Goal: Task Accomplishment & Management: Use online tool/utility

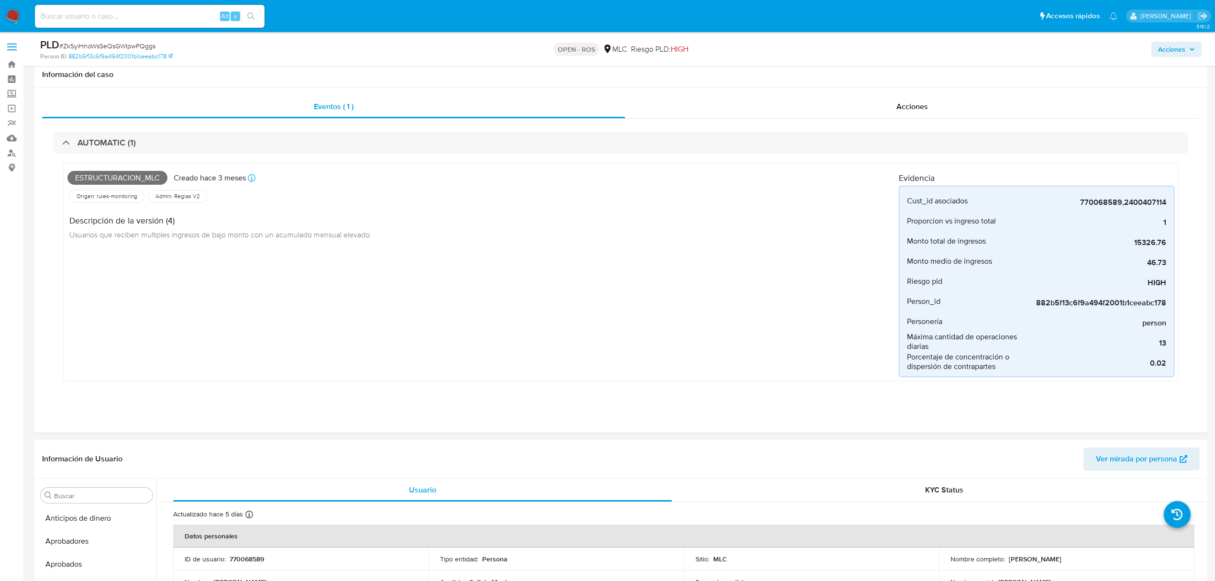
select select "10"
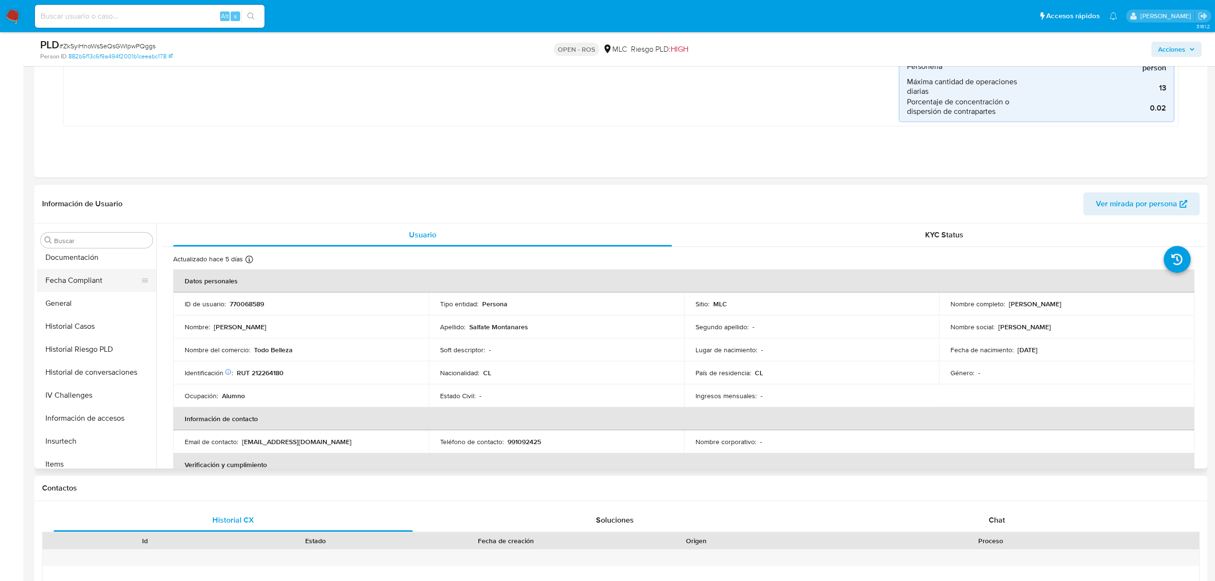
scroll to position [259, 0]
click at [85, 280] on button "Documentación" at bounding box center [93, 279] width 112 height 23
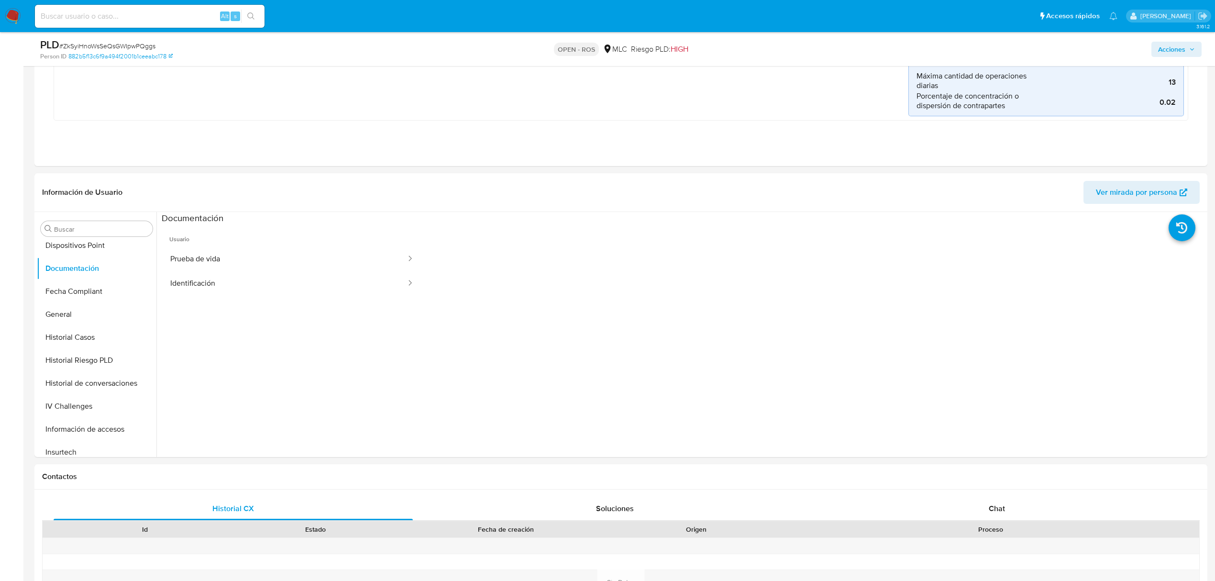
click at [228, 264] on button "Prueba de vida" at bounding box center [284, 259] width 245 height 24
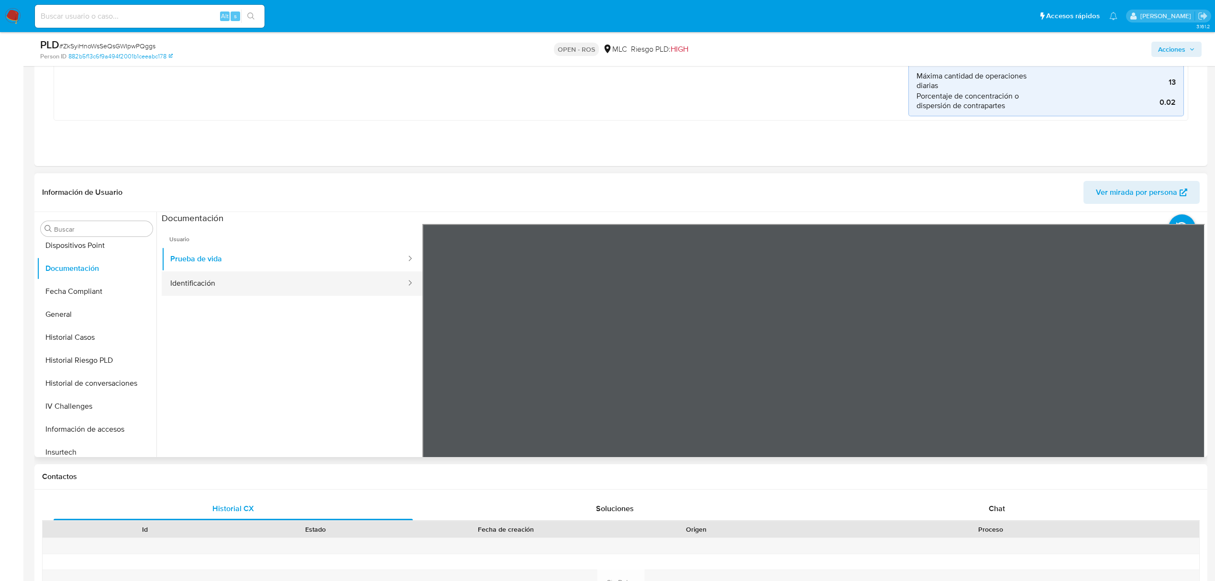
click at [230, 282] on button "Identificación" at bounding box center [284, 283] width 245 height 24
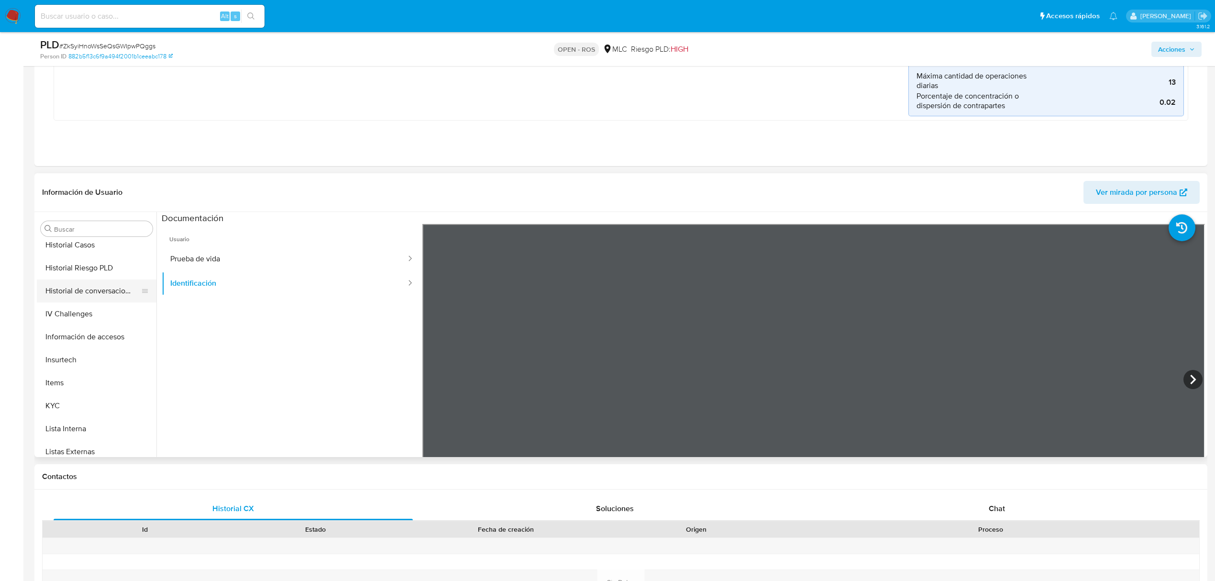
scroll to position [450, 0]
click at [65, 312] on button "KYC" at bounding box center [93, 306] width 112 height 23
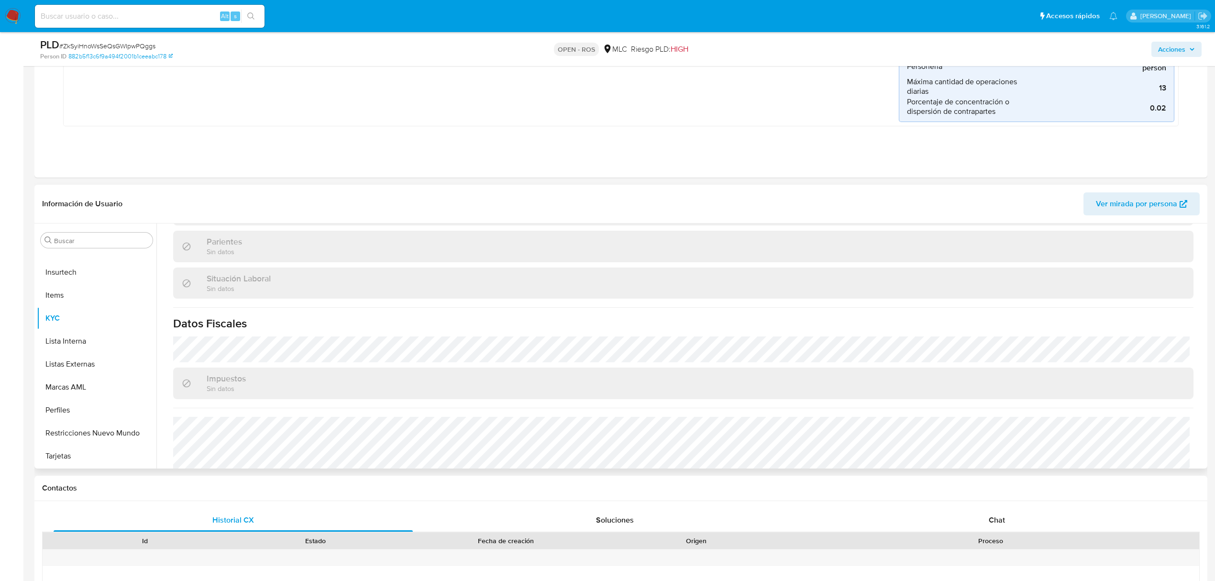
scroll to position [72, 0]
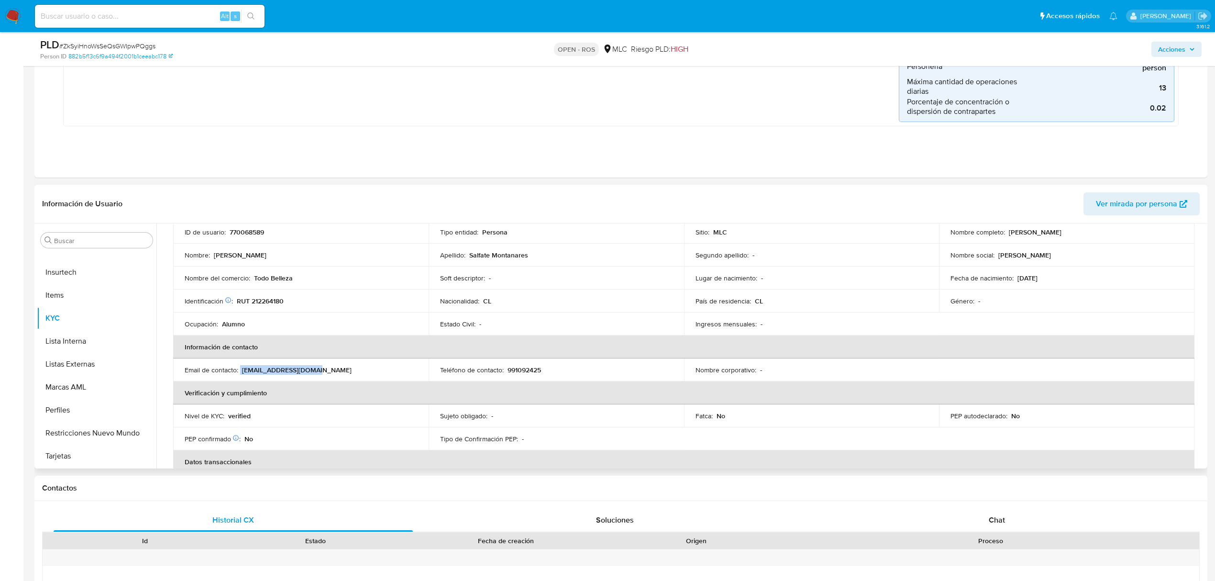
drag, startPoint x: 326, startPoint y: 370, endPoint x: 240, endPoint y: 373, distance: 86.1
click at [240, 373] on div "Email de contacto : pangara1081@gmail.com" at bounding box center [301, 369] width 232 height 9
copy div "pangara1081@gmail.com"
click at [534, 366] on p "991092425" at bounding box center [523, 369] width 33 height 9
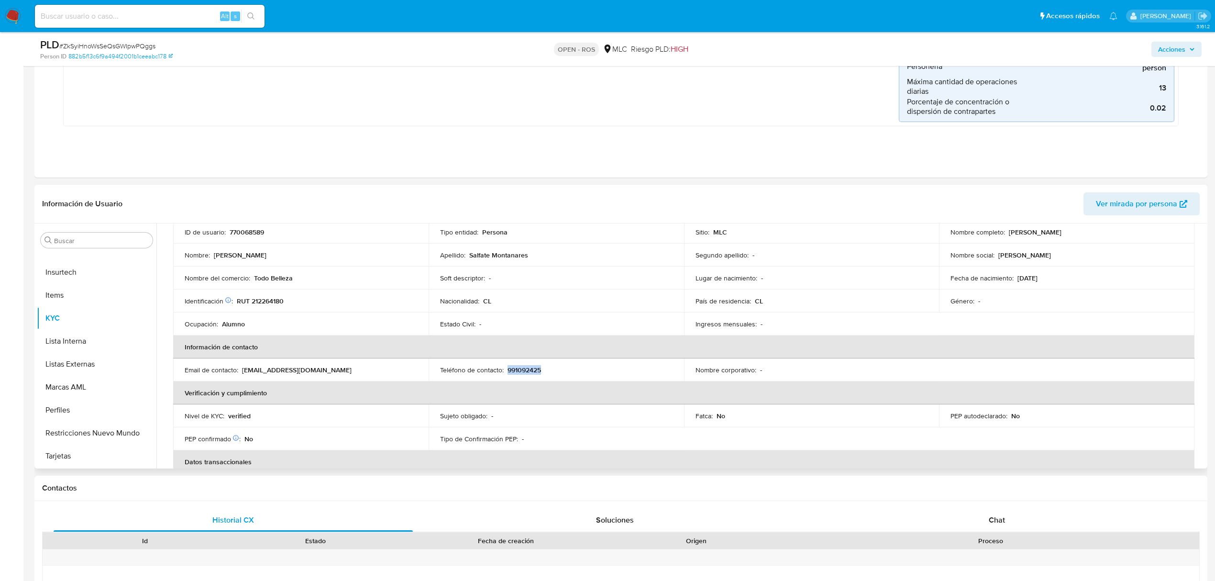
copy p "991092425"
click at [66, 324] on button "Archivos adjuntos" at bounding box center [93, 328] width 112 height 23
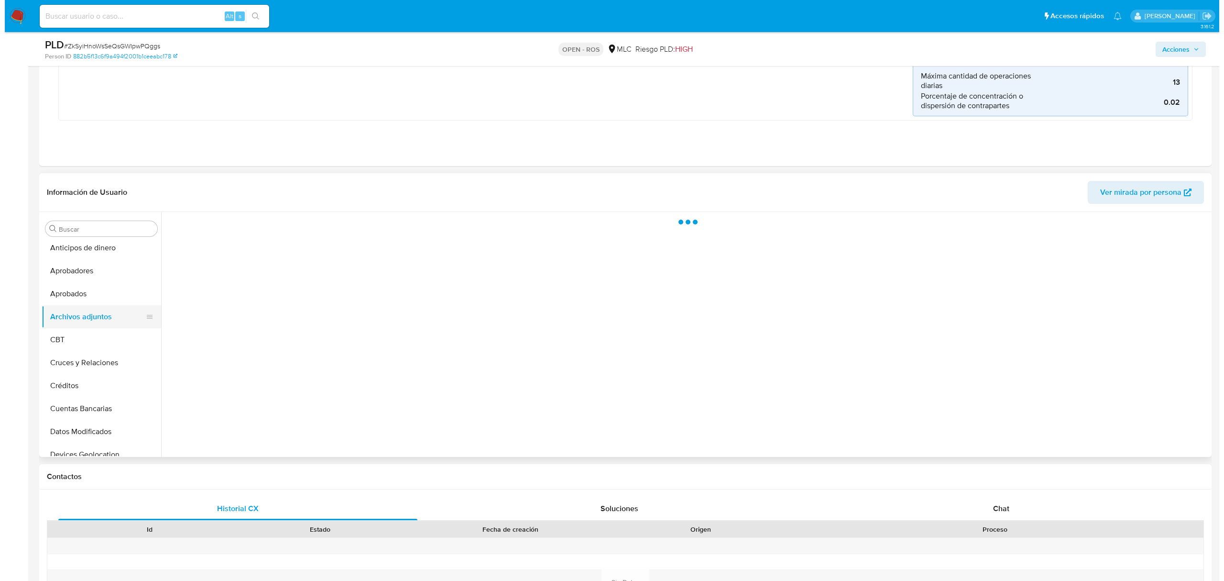
scroll to position [0, 0]
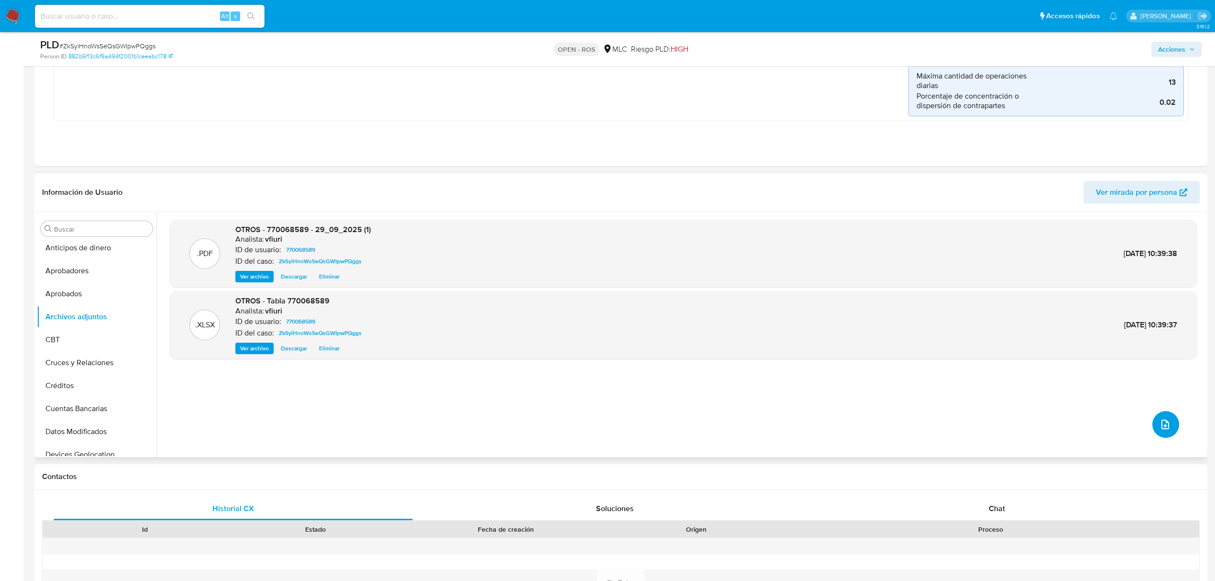
click at [1162, 420] on icon "upload-file" at bounding box center [1164, 423] width 11 height 11
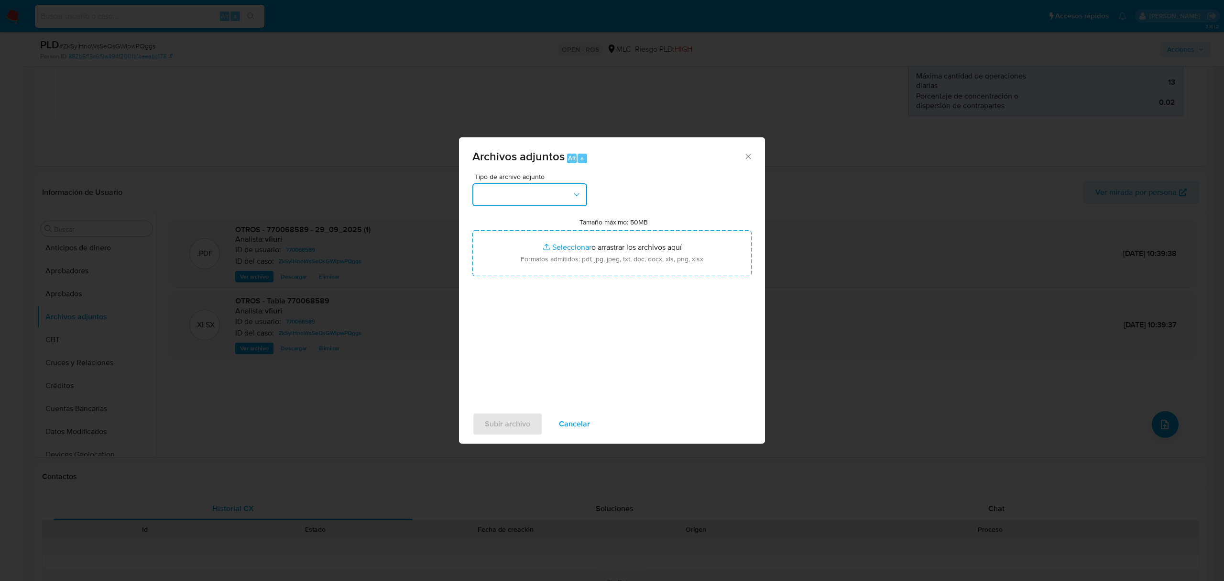
click at [523, 195] on button "button" at bounding box center [530, 194] width 115 height 23
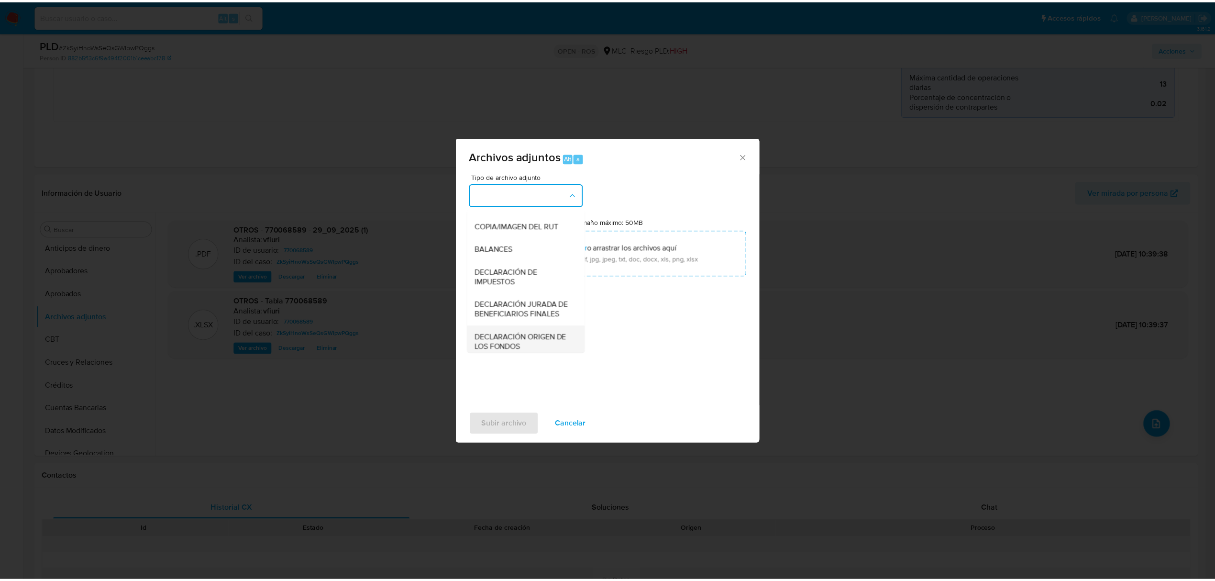
scroll to position [143, 0]
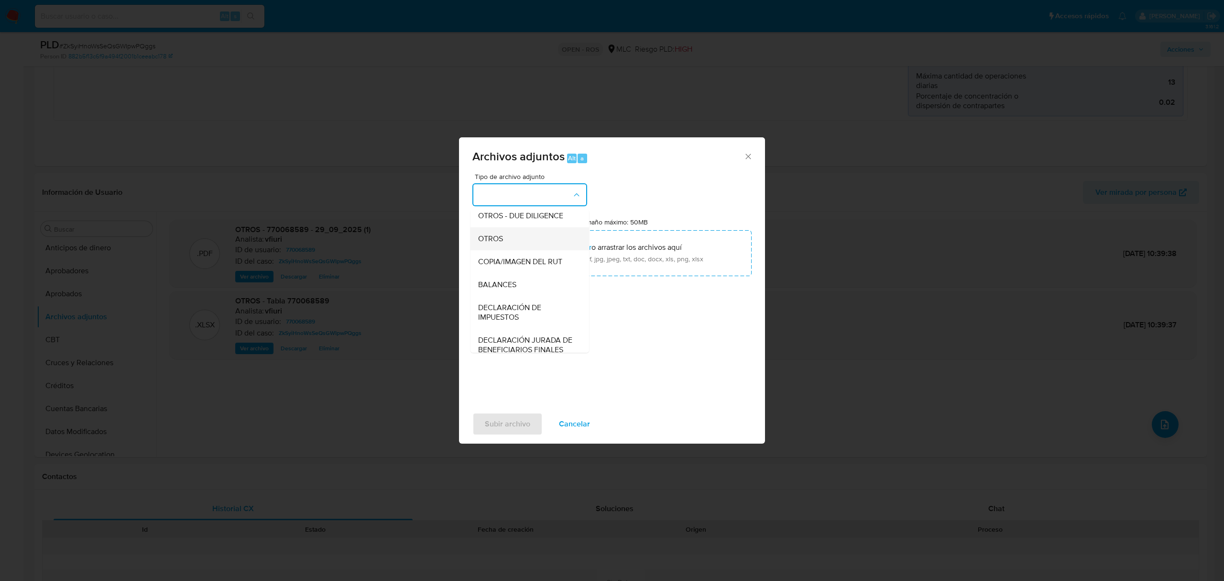
click at [506, 247] on div "OTROS" at bounding box center [527, 238] width 98 height 23
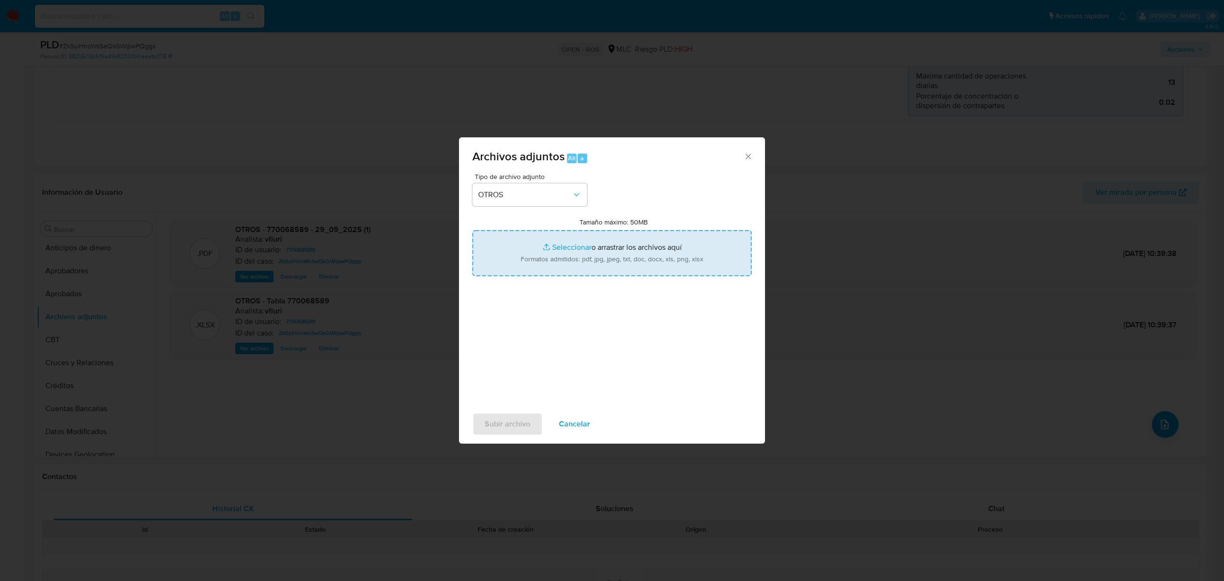
click at [571, 242] on input "Tamaño máximo: 50MB Seleccionar archivos" at bounding box center [612, 253] width 279 height 46
type input "C:\fakepath\UAF #1369.pdf"
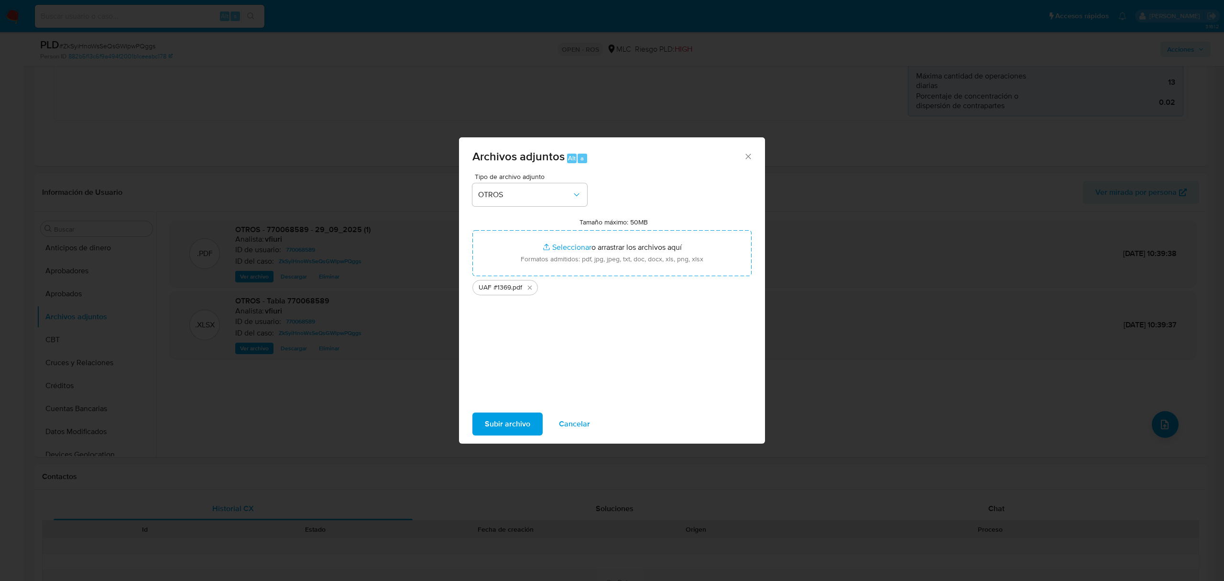
drag, startPoint x: 571, startPoint y: 242, endPoint x: 500, endPoint y: 421, distance: 192.8
click at [500, 421] on span "Subir archivo" at bounding box center [507, 423] width 45 height 21
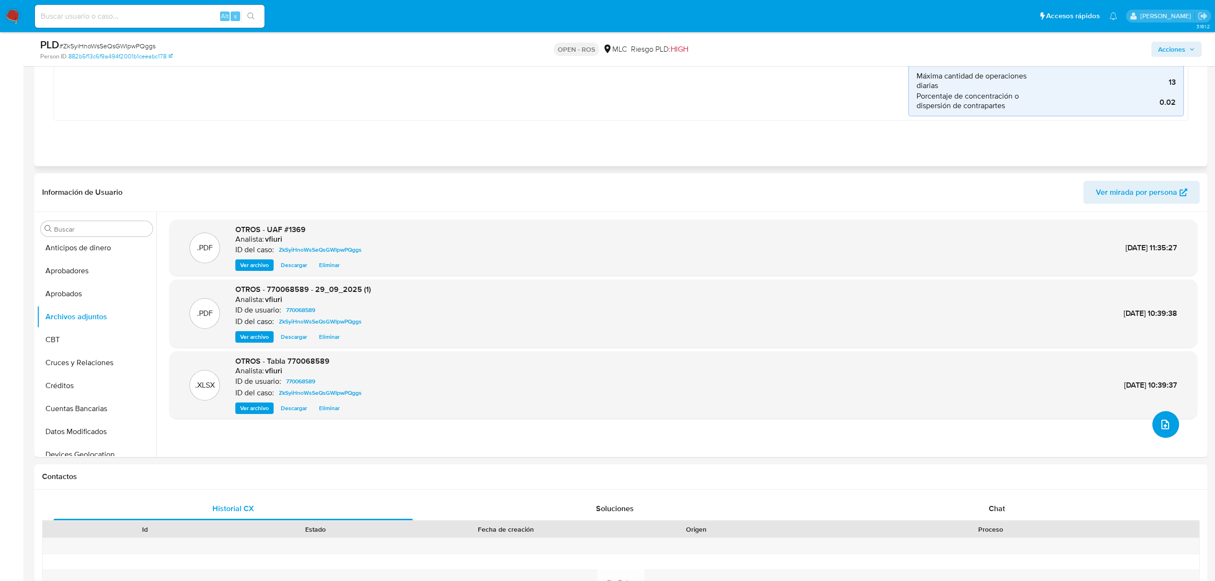
scroll to position [0, 0]
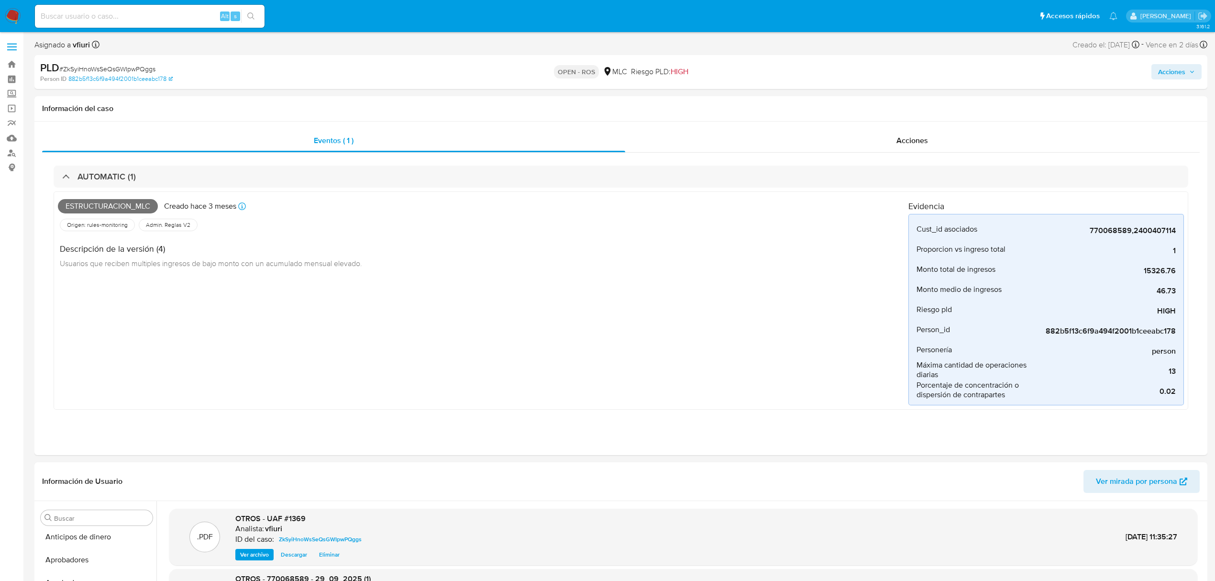
click at [1189, 67] on span "Acciones" at bounding box center [1176, 71] width 37 height 13
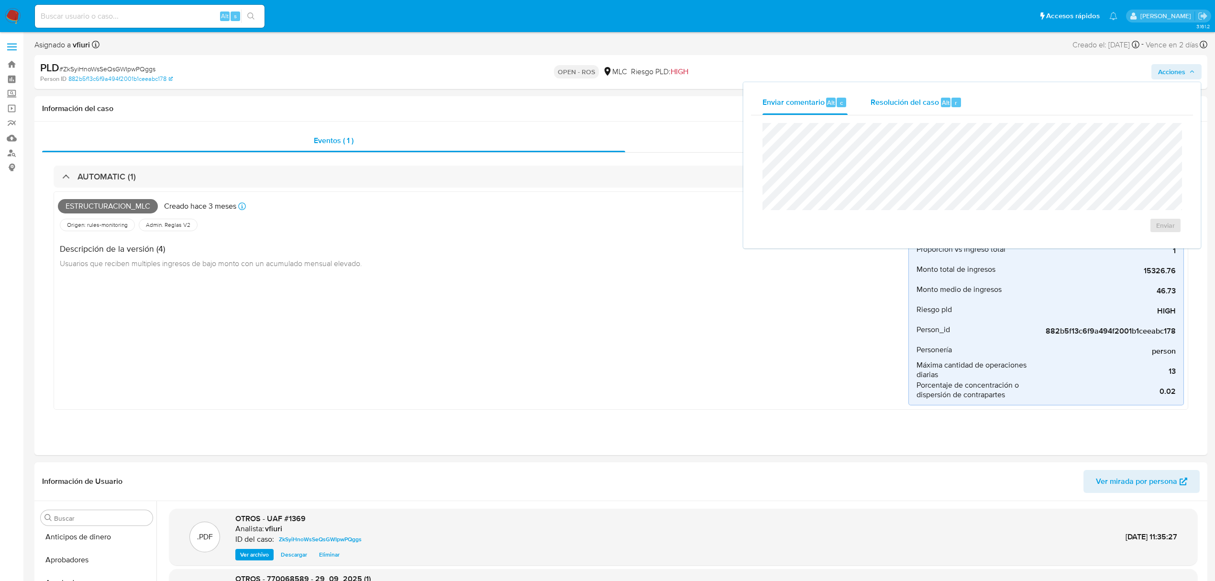
click at [947, 100] on div "Alt" at bounding box center [946, 103] width 10 height 10
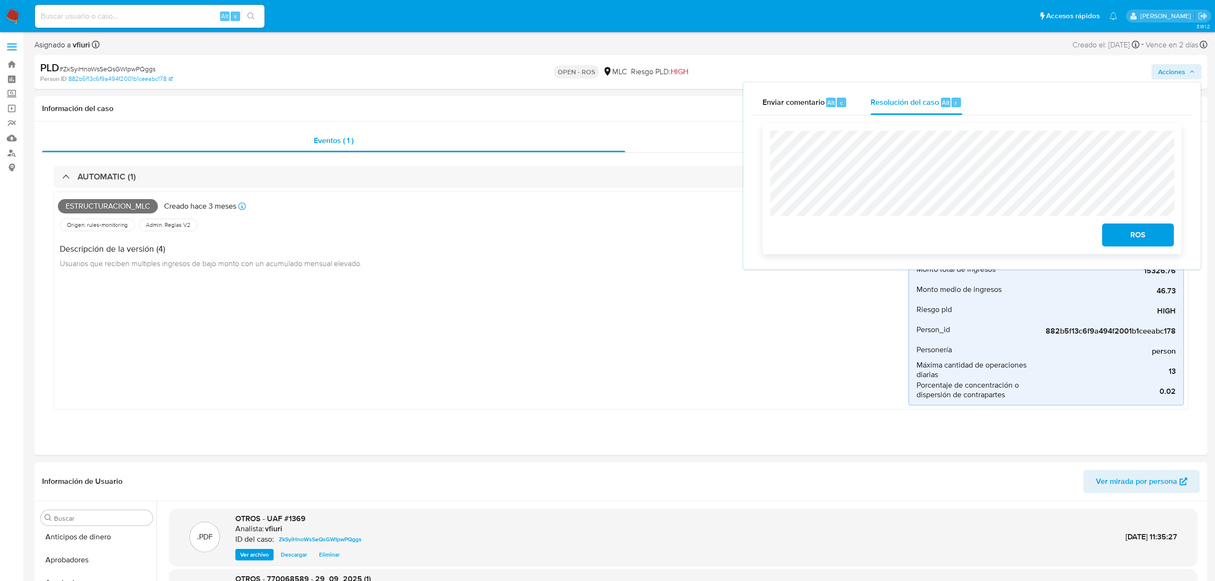
click at [1111, 236] on button "ROS" at bounding box center [1138, 234] width 72 height 23
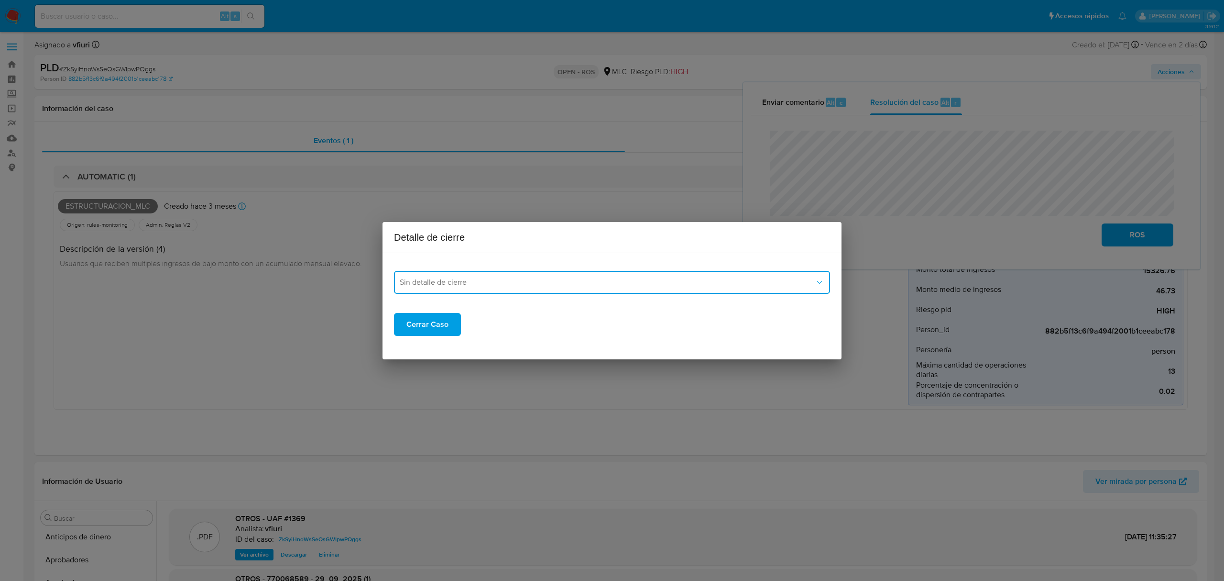
click at [581, 280] on span "Sin detalle de cierre" at bounding box center [607, 282] width 415 height 10
click at [440, 322] on div "ROS_EMISOR" at bounding box center [609, 330] width 419 height 23
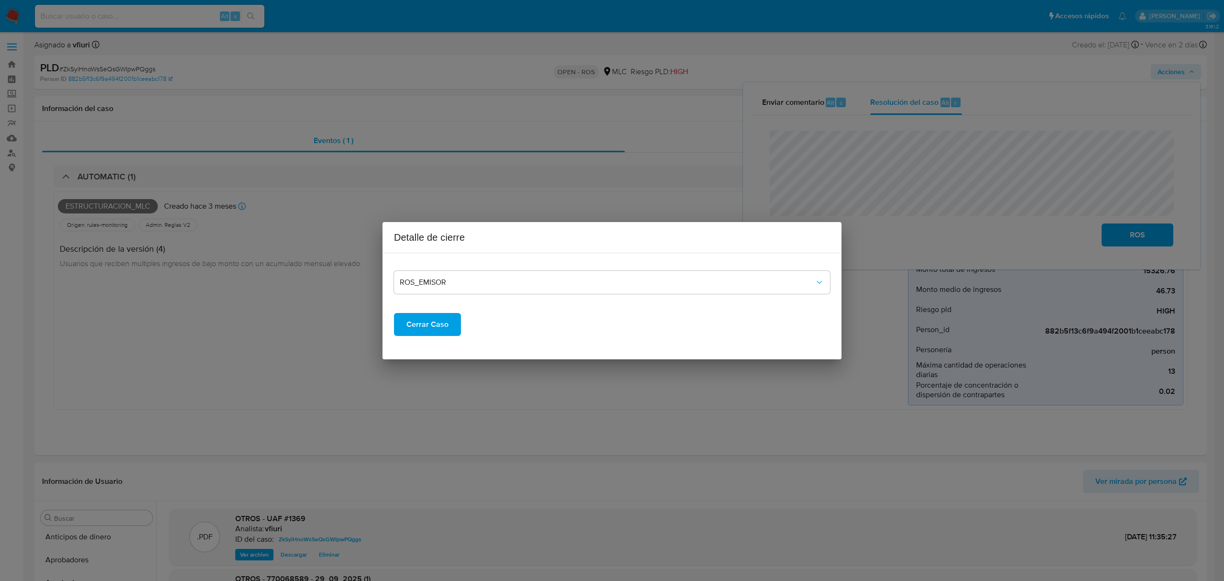
click at [435, 326] on span "Cerrar Caso" at bounding box center [428, 324] width 42 height 21
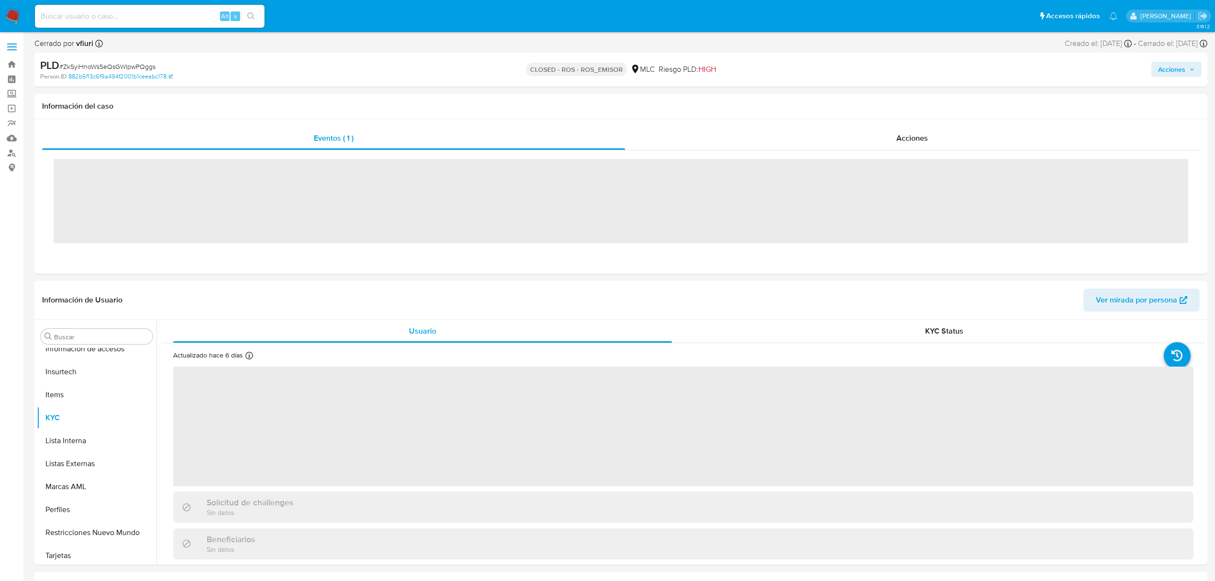
scroll to position [450, 0]
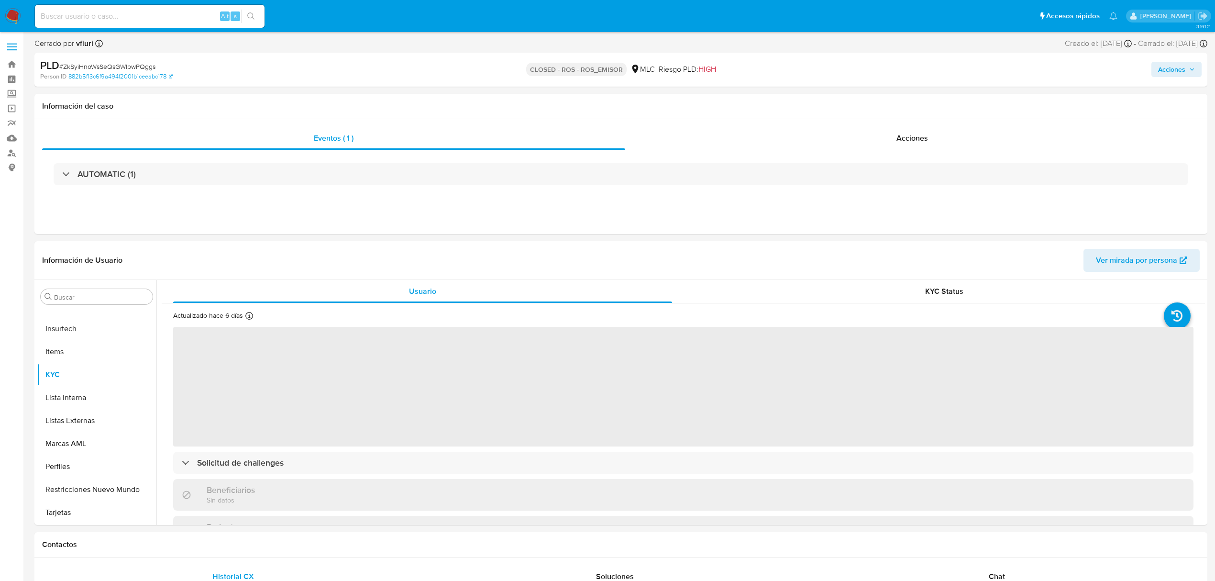
select select "10"
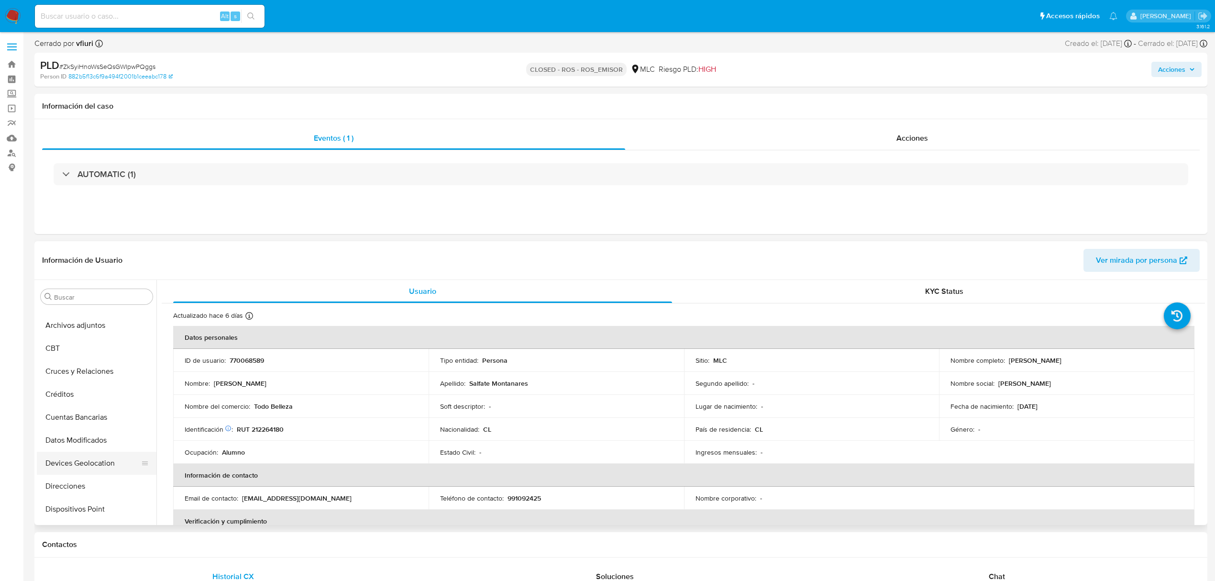
scroll to position [0, 0]
click at [86, 385] on button "Archivos adjuntos" at bounding box center [93, 388] width 112 height 23
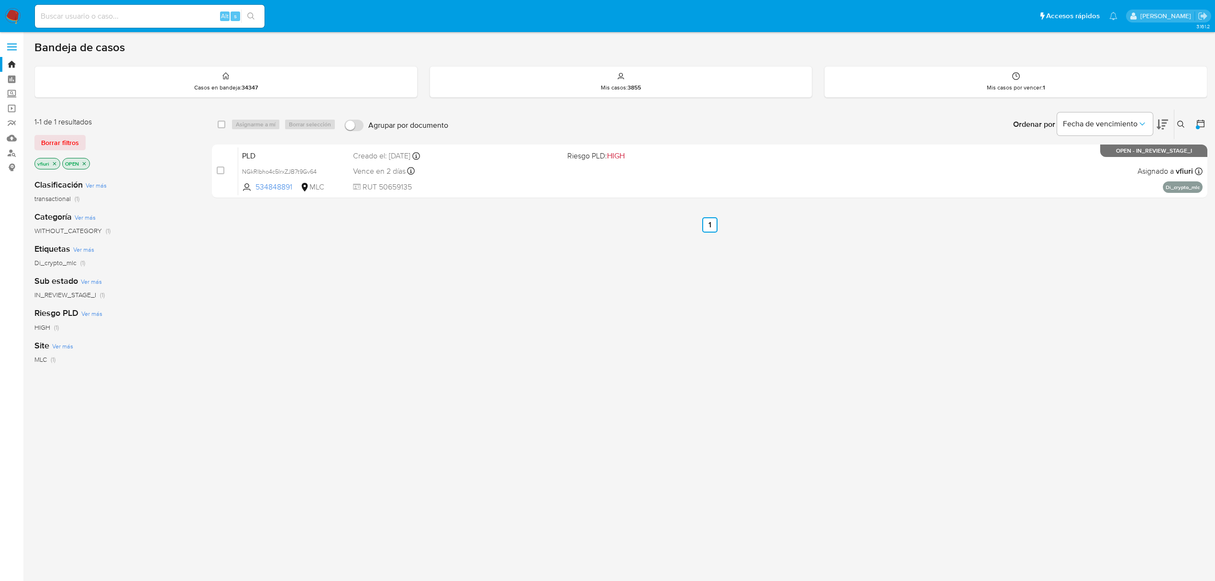
click at [87, 162] on icon "close-filter" at bounding box center [84, 164] width 6 height 6
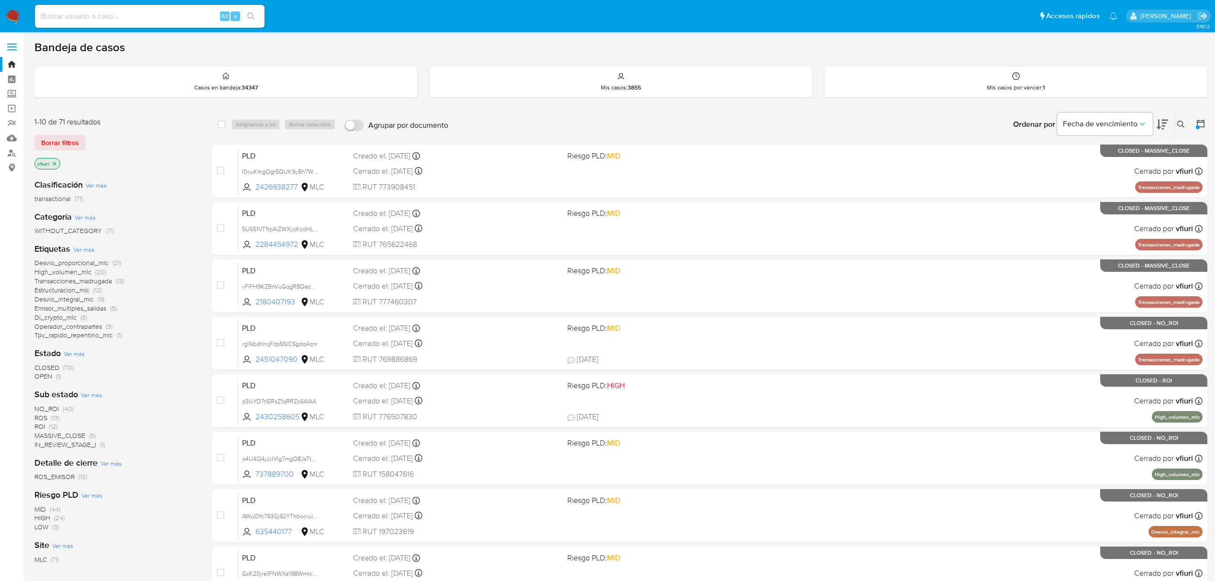
click at [1202, 123] on icon at bounding box center [1201, 124] width 10 height 10
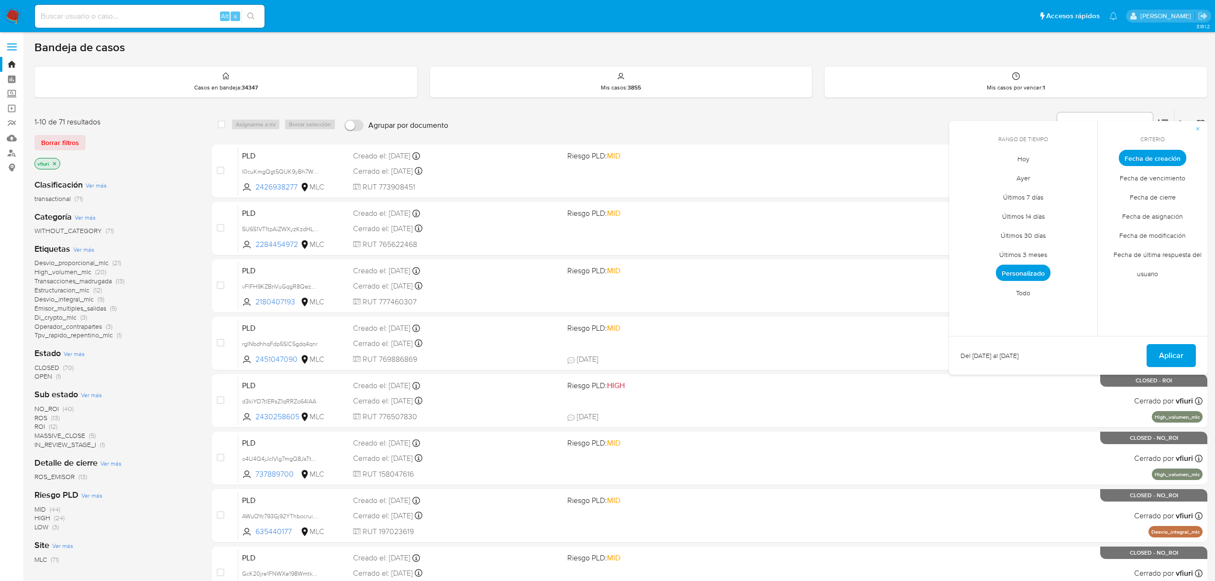
click at [1021, 291] on span "Todo" at bounding box center [1023, 293] width 34 height 20
click at [1189, 351] on button "Aplicar" at bounding box center [1170, 355] width 49 height 23
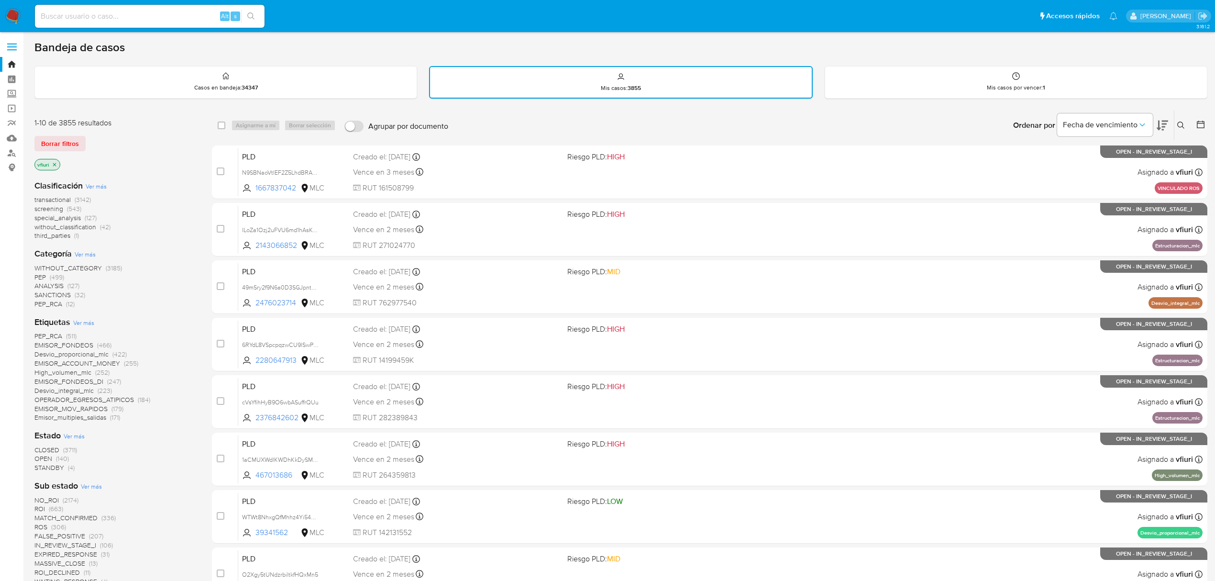
click at [39, 455] on span "OPEN" at bounding box center [43, 458] width 18 height 10
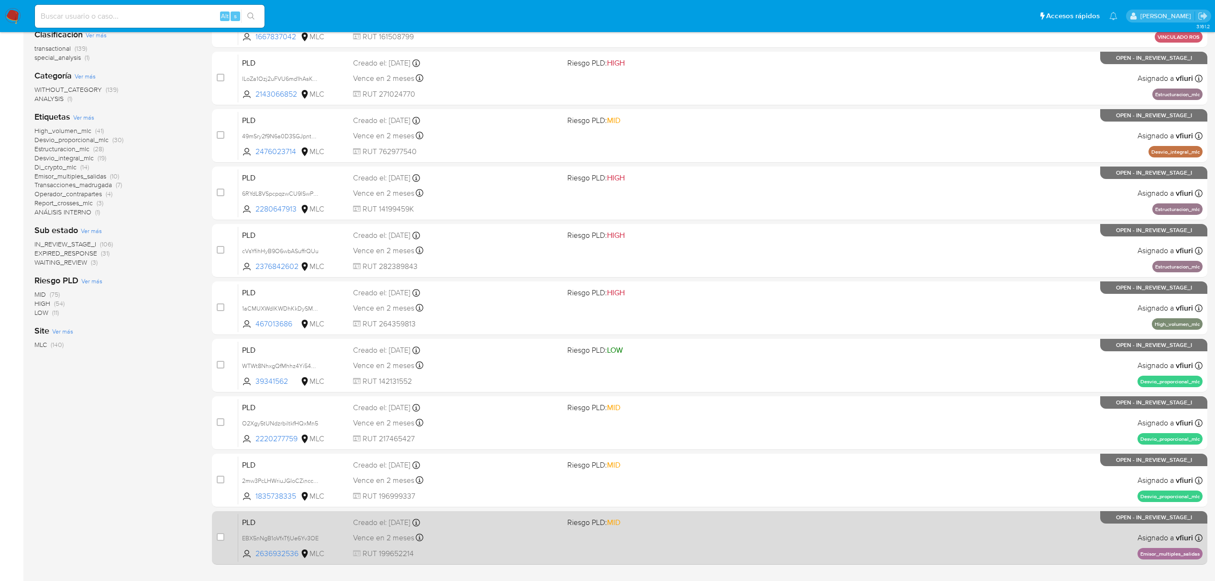
scroll to position [209, 0]
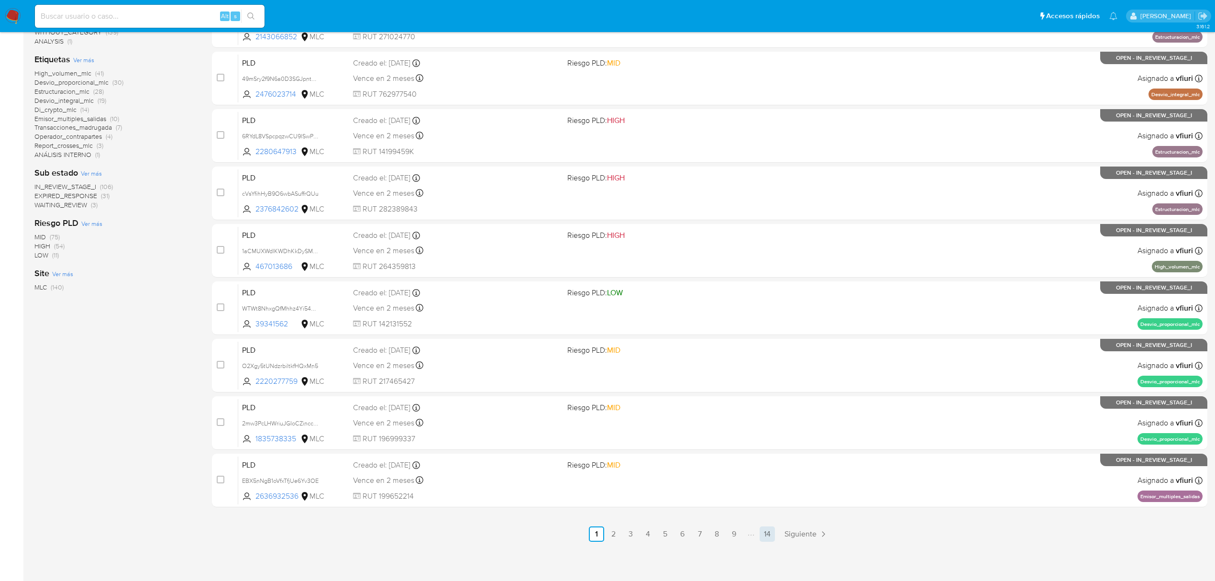
click at [771, 539] on link "14" at bounding box center [766, 533] width 15 height 15
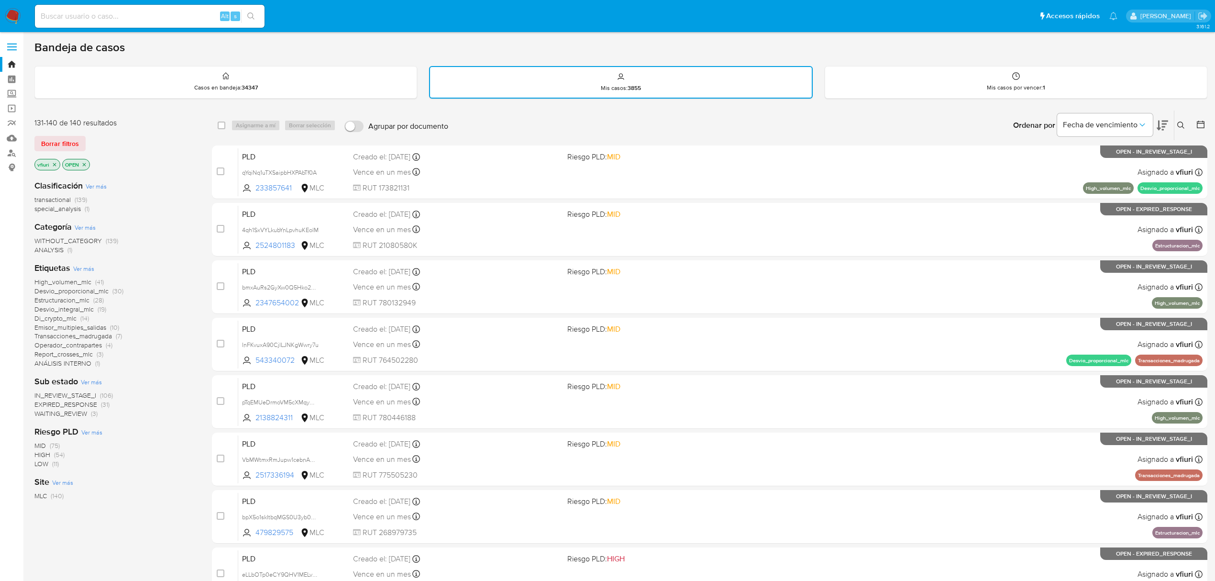
click at [1201, 129] on button at bounding box center [1201, 125] width 11 height 11
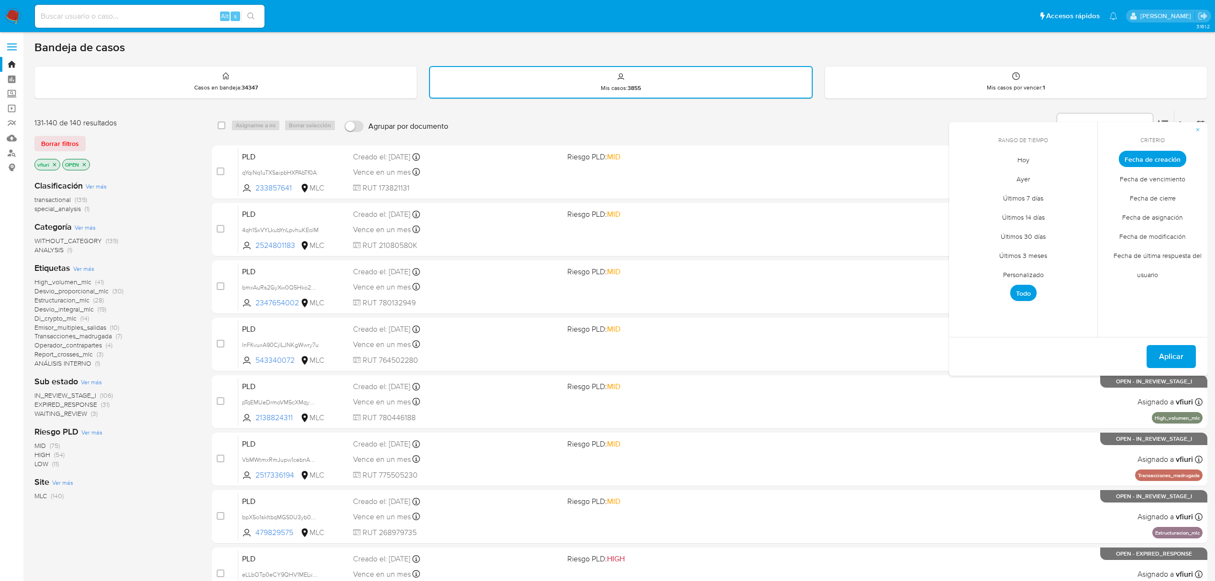
click at [1007, 266] on span "Personalizado" at bounding box center [1023, 274] width 61 height 20
click at [966, 178] on icon "Mes anterior" at bounding box center [963, 176] width 11 height 11
click at [965, 177] on icon "Mes anterior" at bounding box center [963, 176] width 11 height 11
click at [981, 249] on button "12" at bounding box center [984, 249] width 15 height 15
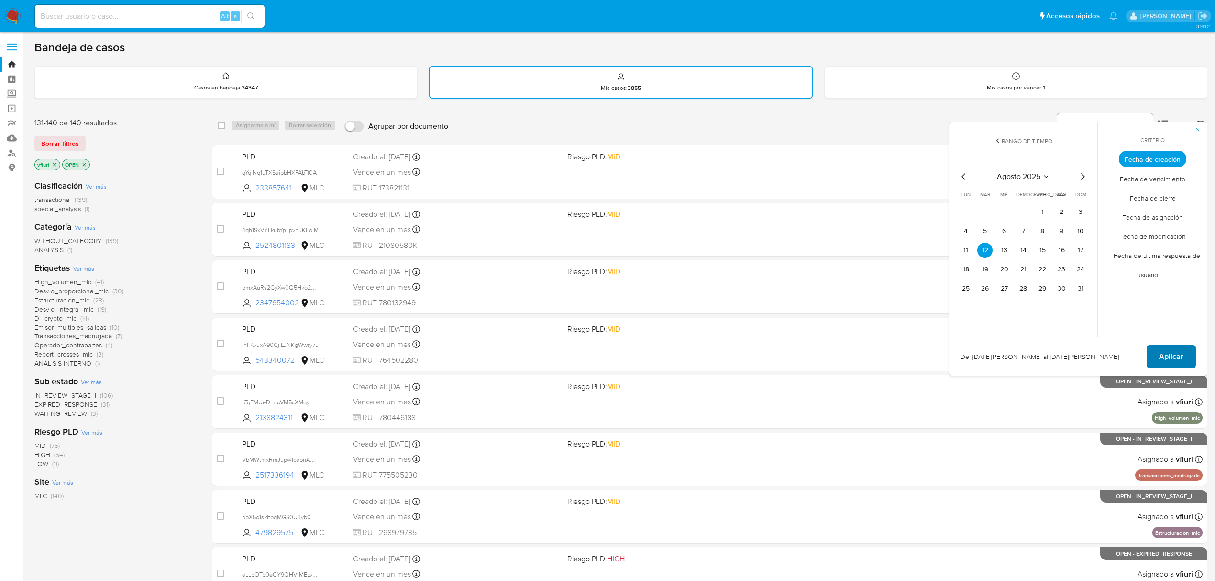
click at [1183, 357] on button "Aplicar" at bounding box center [1170, 356] width 49 height 23
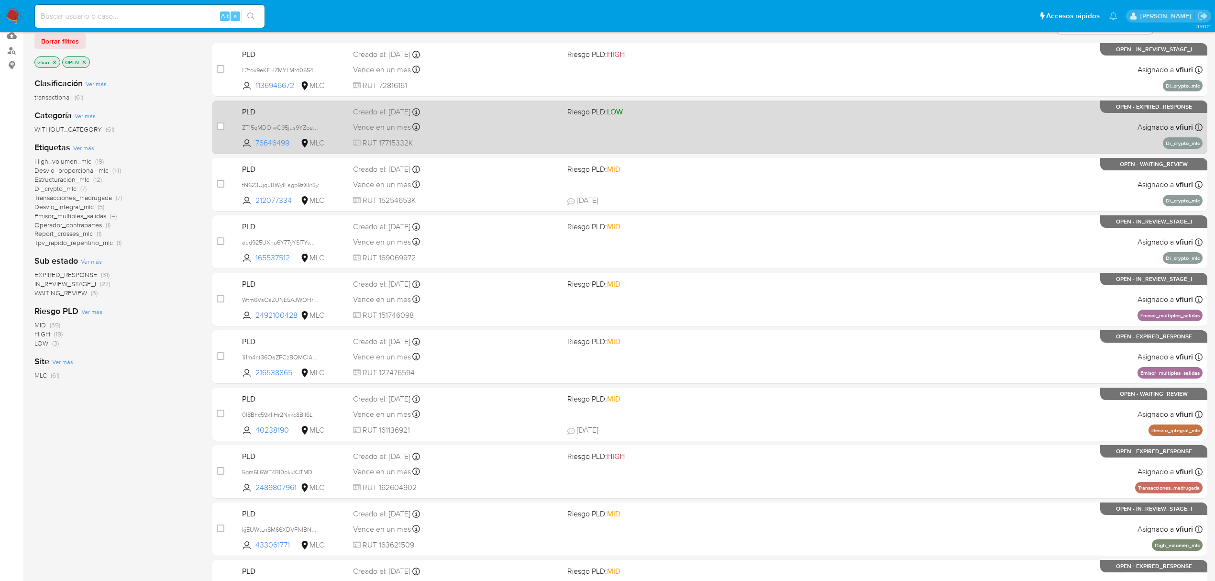
scroll to position [209, 0]
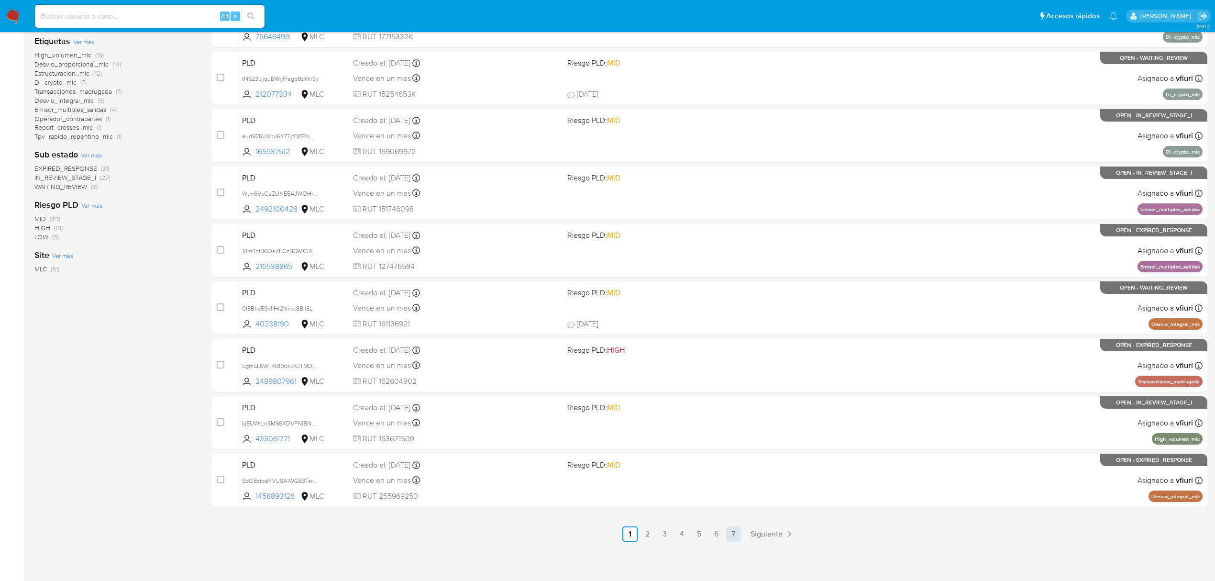
click at [736, 531] on link "7" at bounding box center [733, 533] width 15 height 15
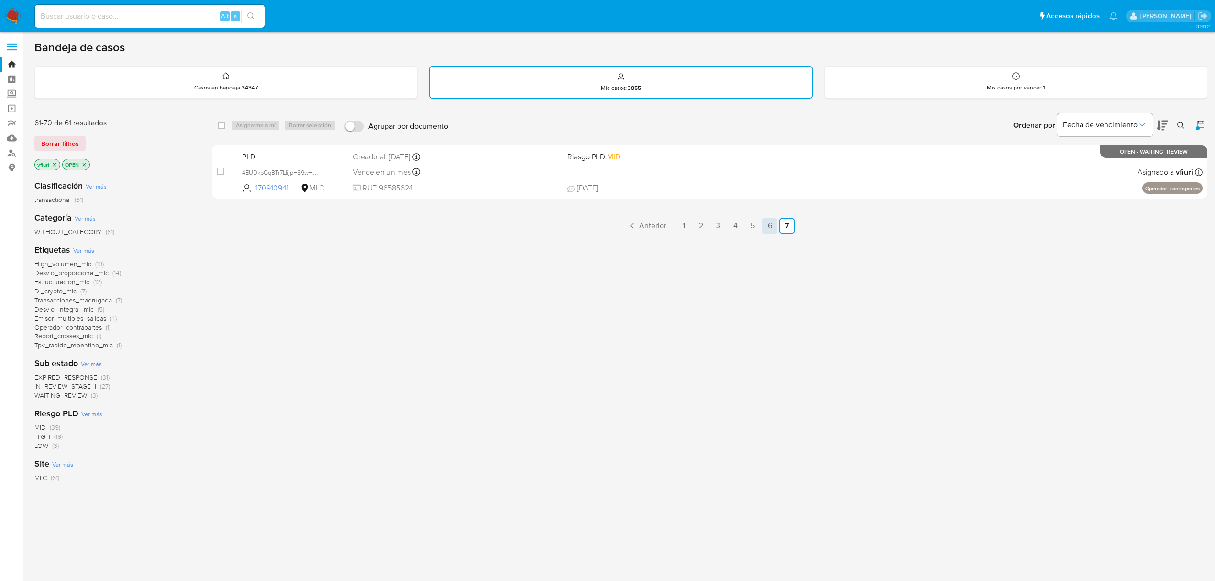
click at [770, 222] on link "6" at bounding box center [769, 225] width 15 height 15
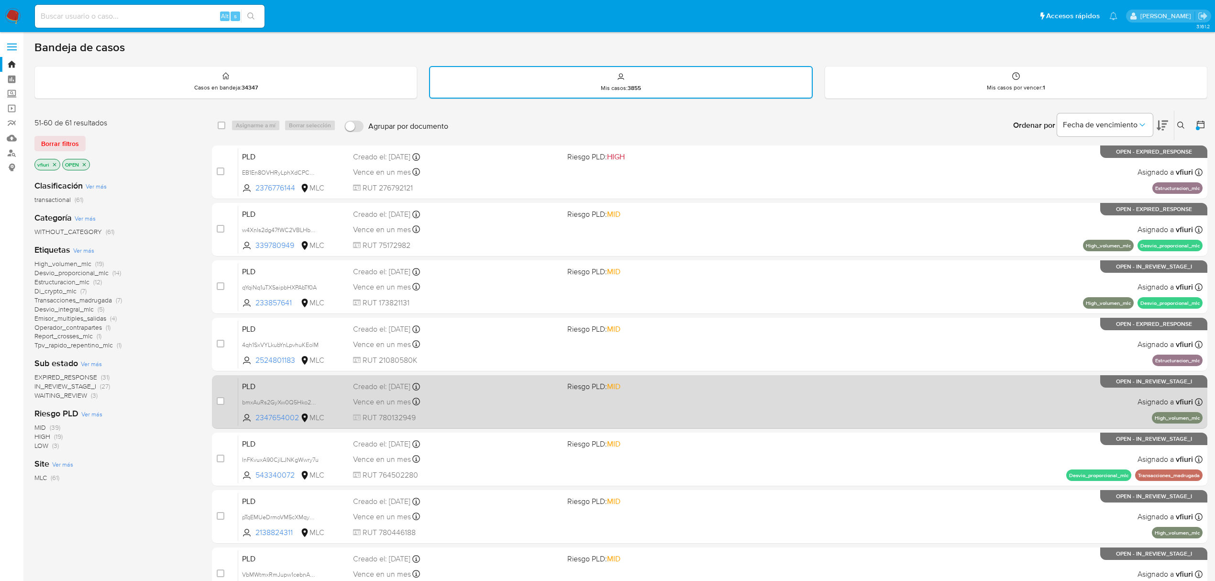
click at [692, 409] on div "PLD bmxAuRs2GyXw0Q5Hko2dkVSn 2347654002 MLC Riesgo PLD: MID Creado el: 12/08/20…" at bounding box center [720, 401] width 964 height 48
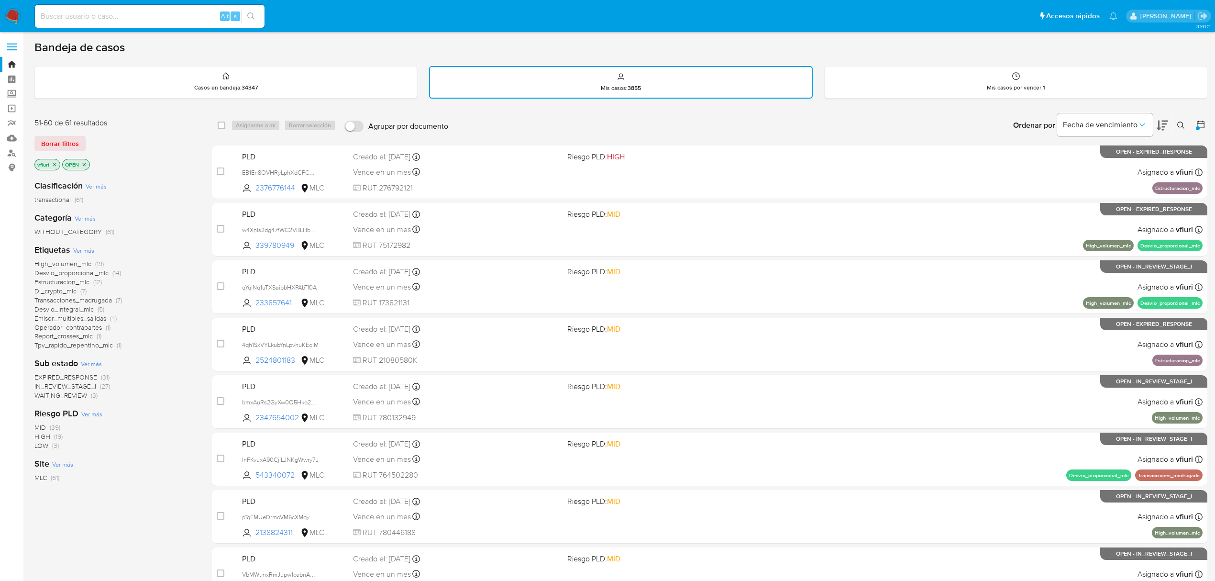
click at [65, 318] on span "Emisor_multiples_salidas" at bounding box center [70, 318] width 72 height 10
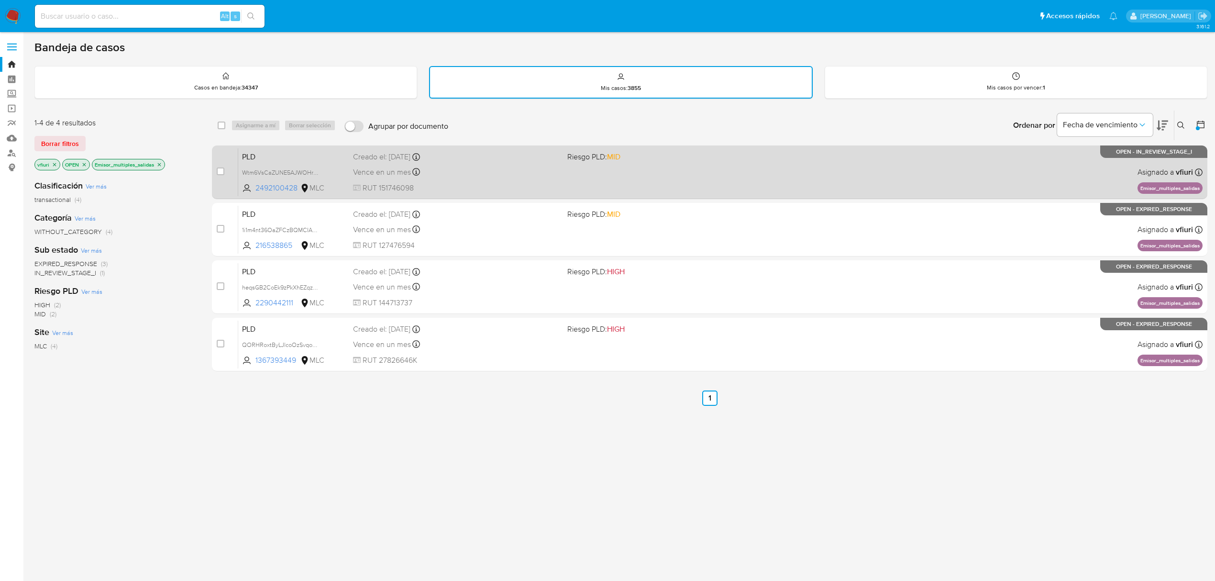
click at [723, 182] on div "PLD Wtm6VsCaZUNE5AJWOHr7sNWs 2492100428 MLC Riesgo PLD: MID Creado el: 12/08/20…" at bounding box center [720, 172] width 964 height 48
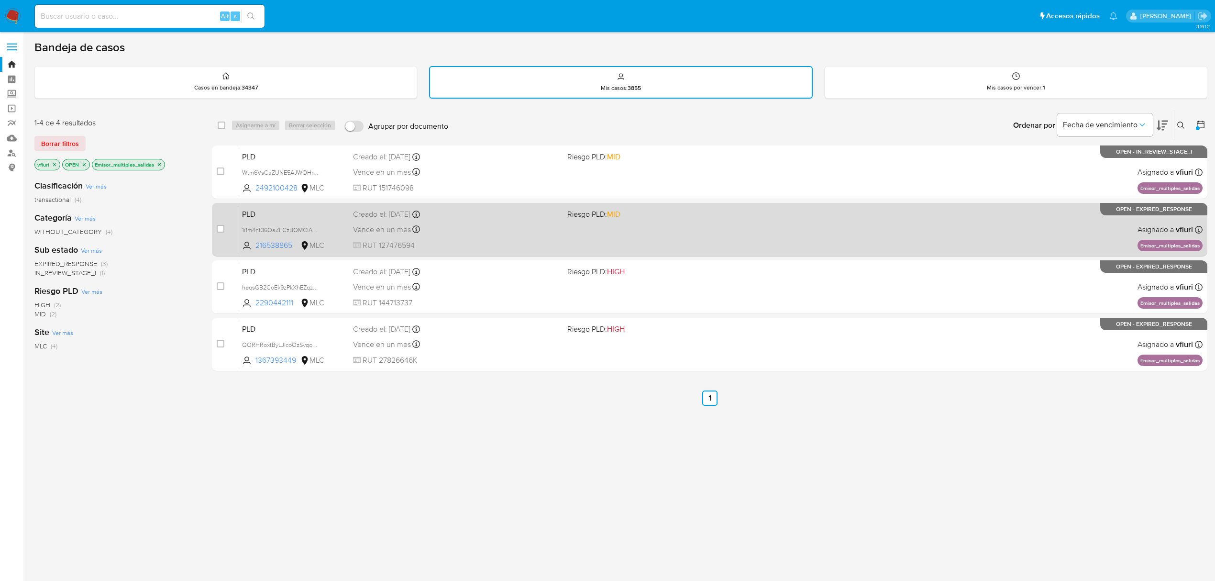
click at [459, 223] on div "Vence en un mes Vence el 10/11/2025 06:08:37" at bounding box center [456, 229] width 207 height 13
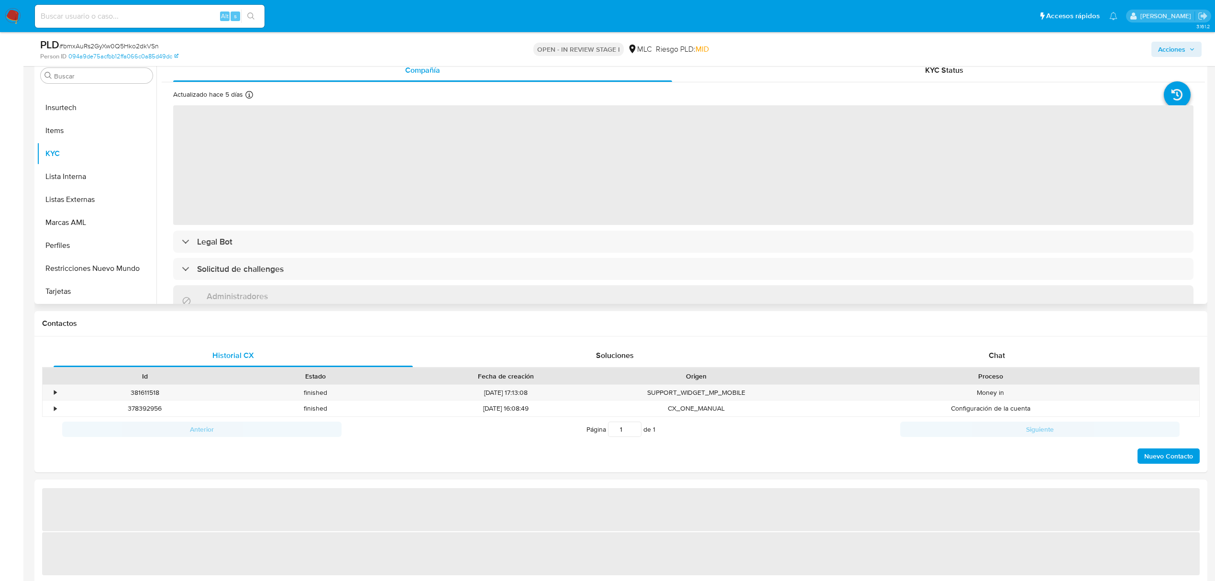
scroll to position [191, 0]
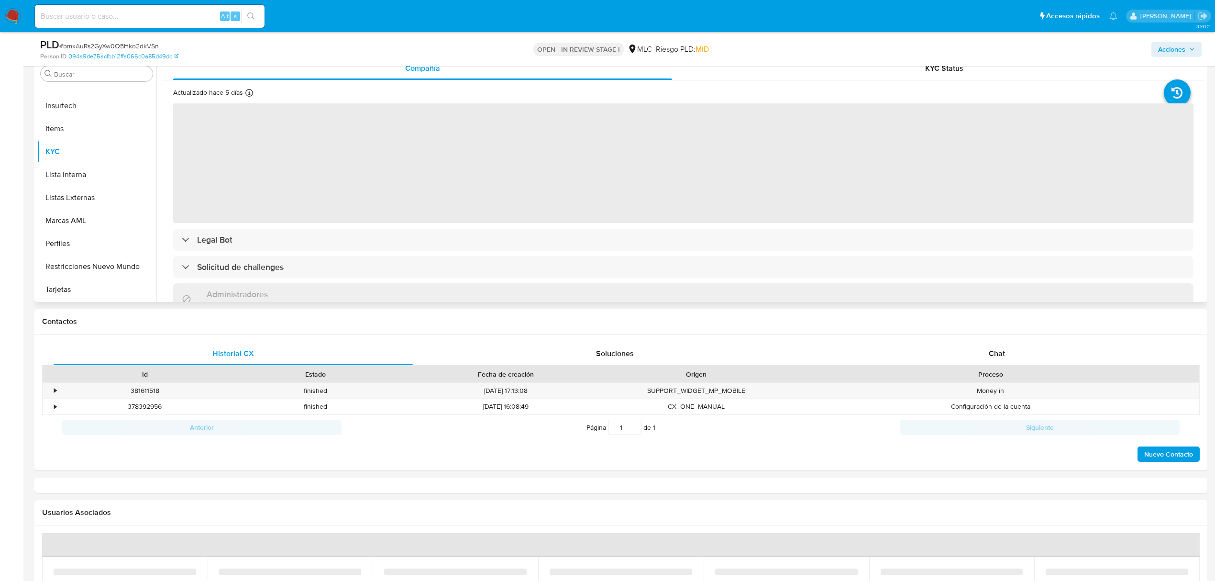
select select "10"
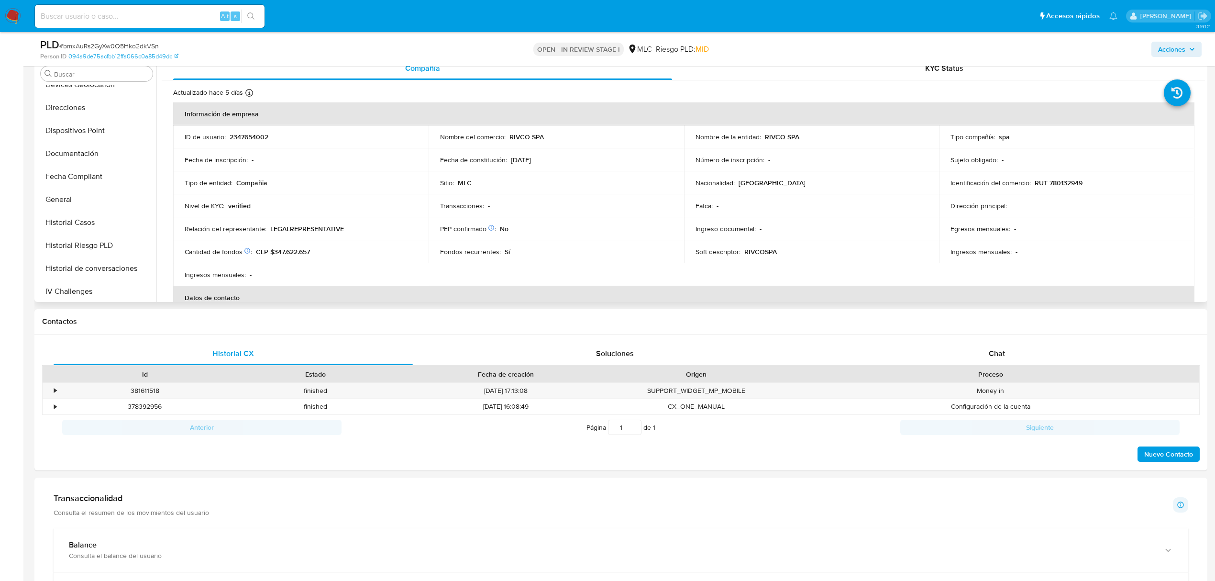
scroll to position [195, 0]
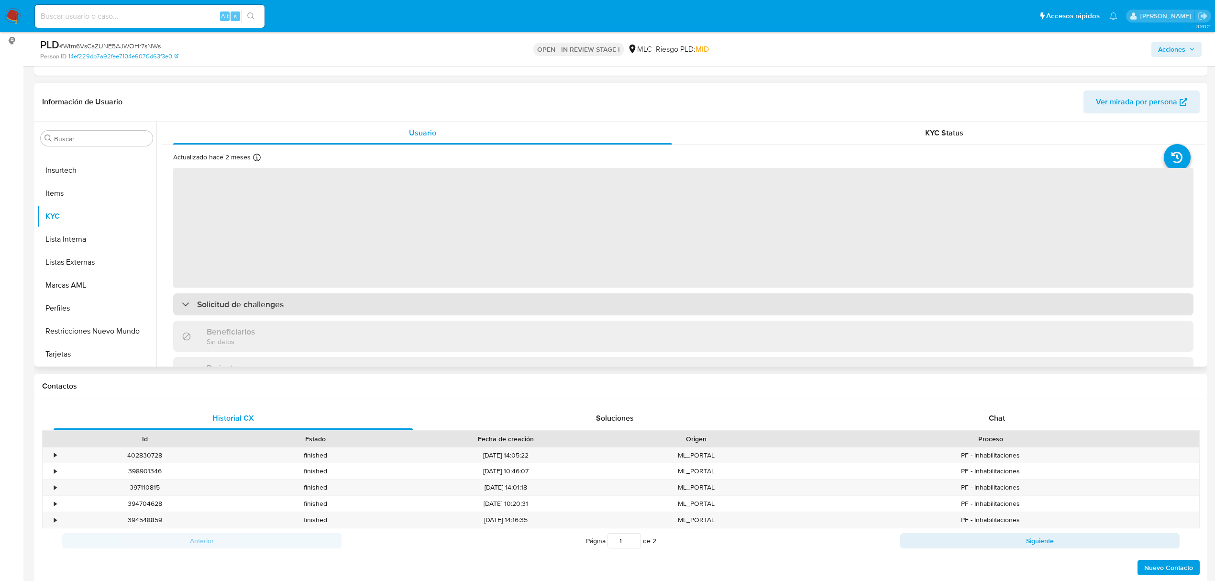
scroll to position [127, 0]
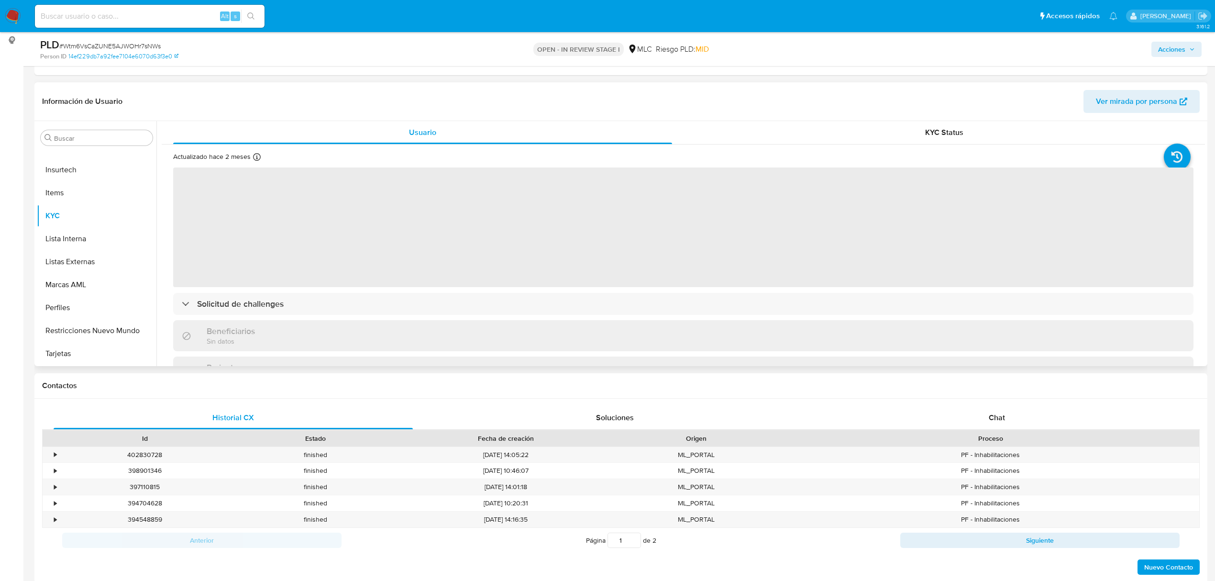
select select "10"
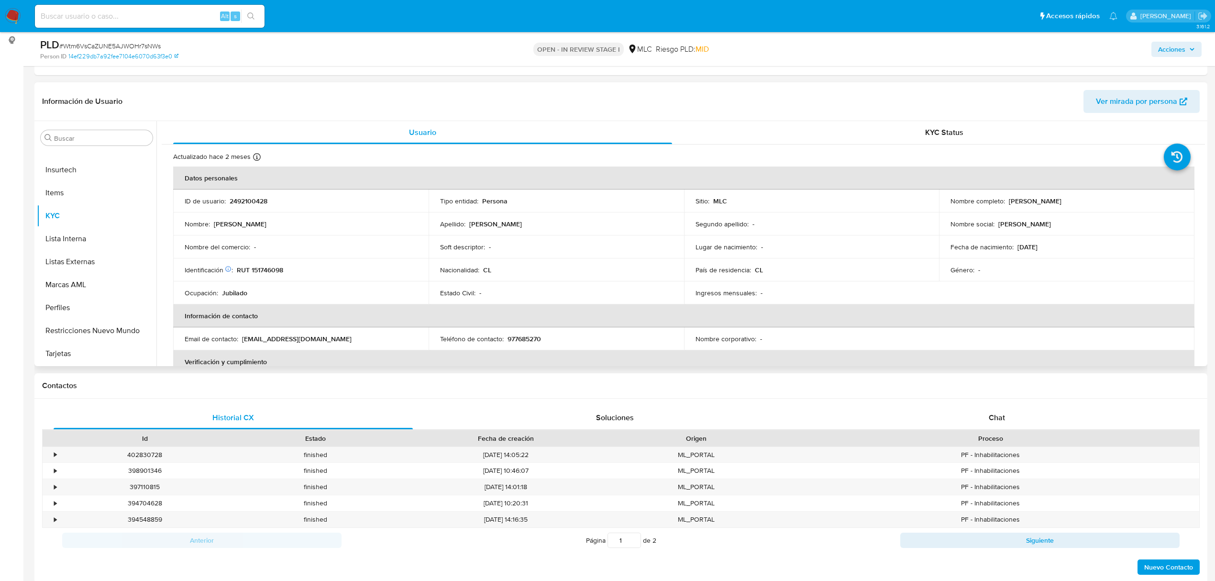
click at [247, 202] on p "2492100428" at bounding box center [249, 201] width 38 height 9
copy p "2492100428"
click at [88, 306] on button "Historial Casos" at bounding box center [93, 309] width 112 height 23
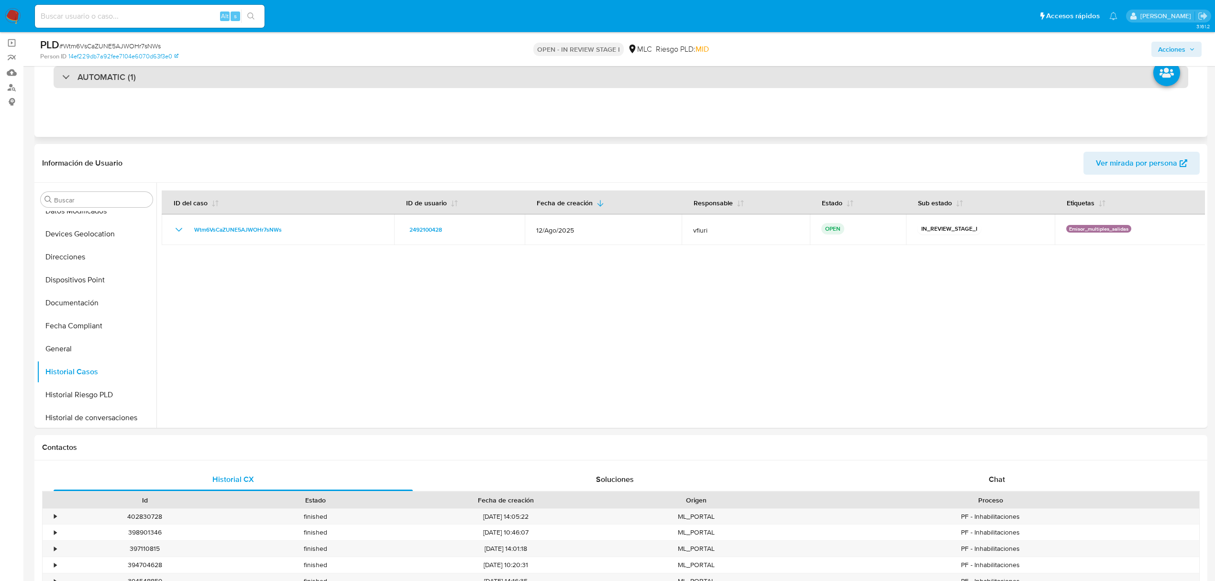
scroll to position [0, 0]
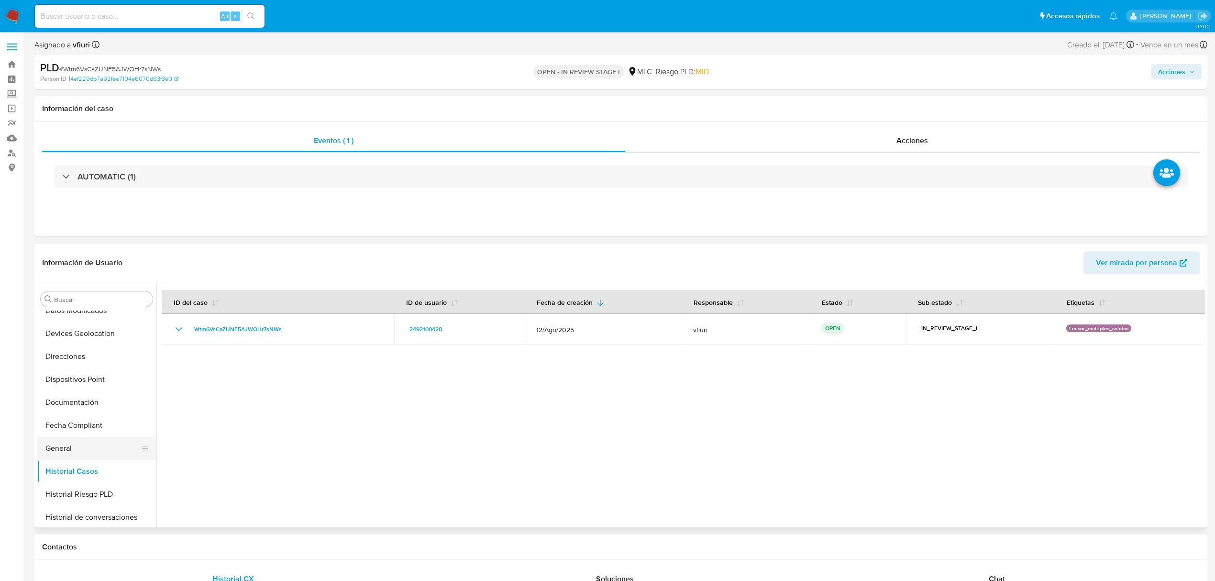
click at [65, 444] on button "General" at bounding box center [93, 448] width 112 height 23
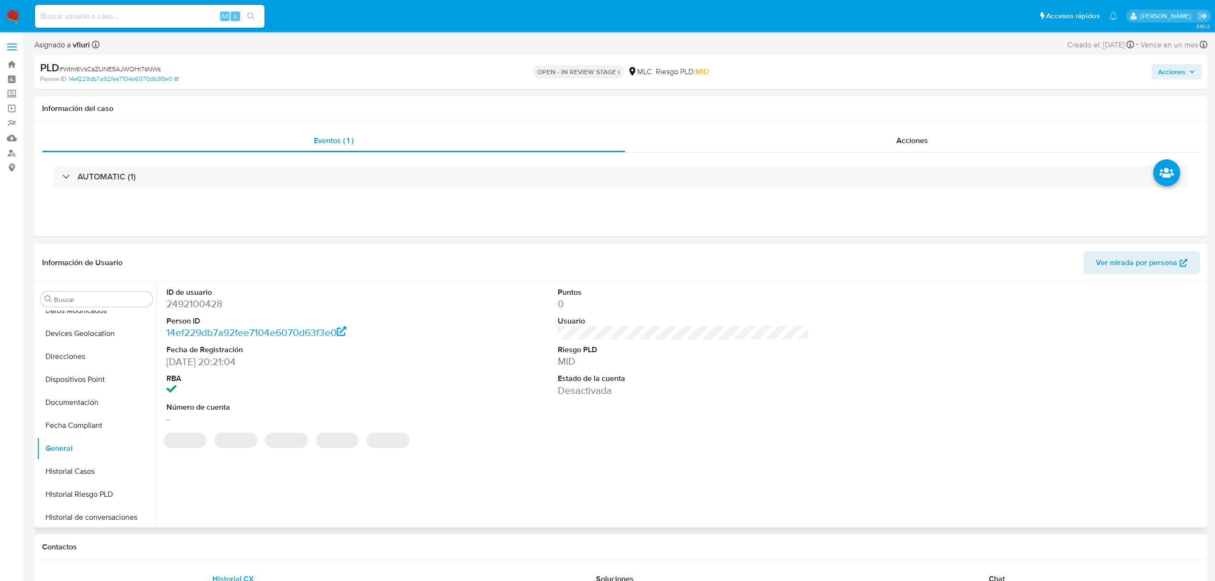
click at [217, 307] on dd "2492100428" at bounding box center [291, 303] width 251 height 13
copy dd "2492100428"
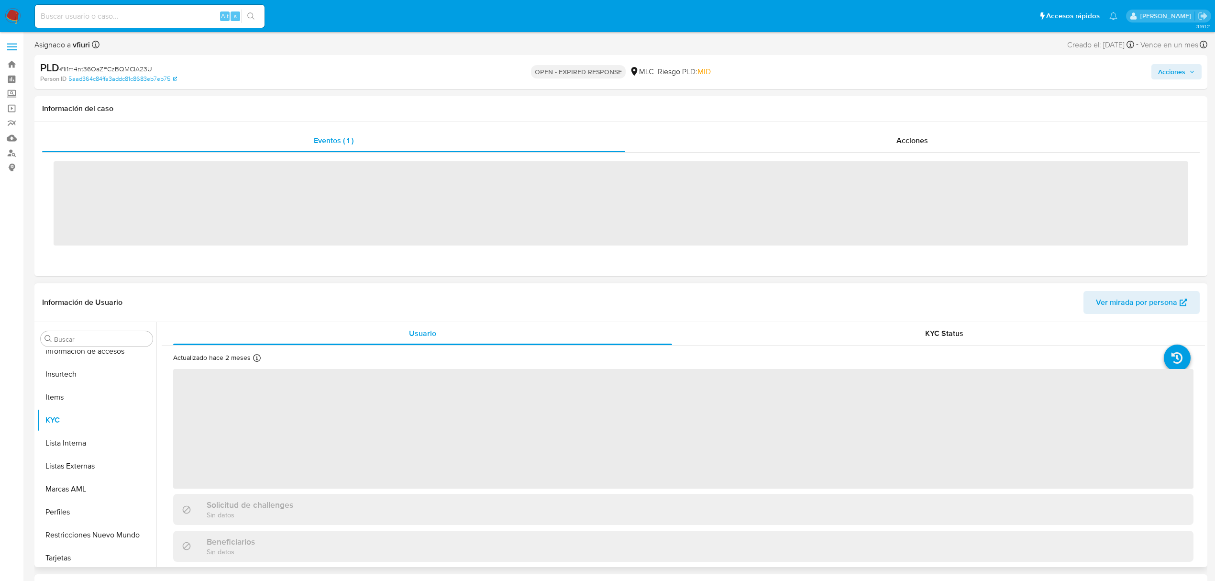
scroll to position [450, 0]
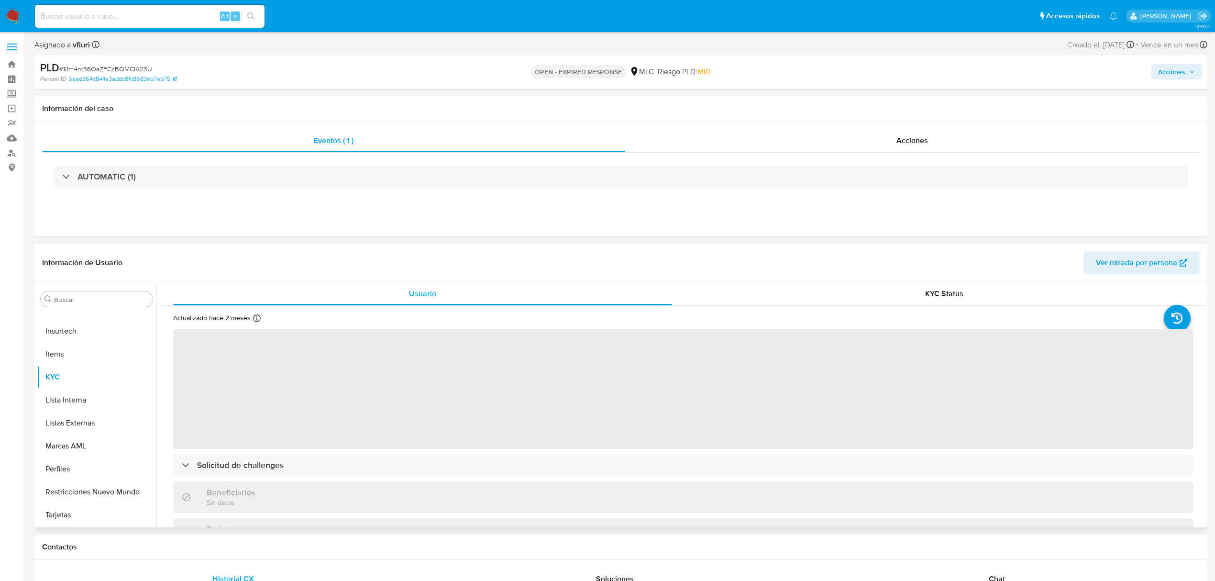
select select "10"
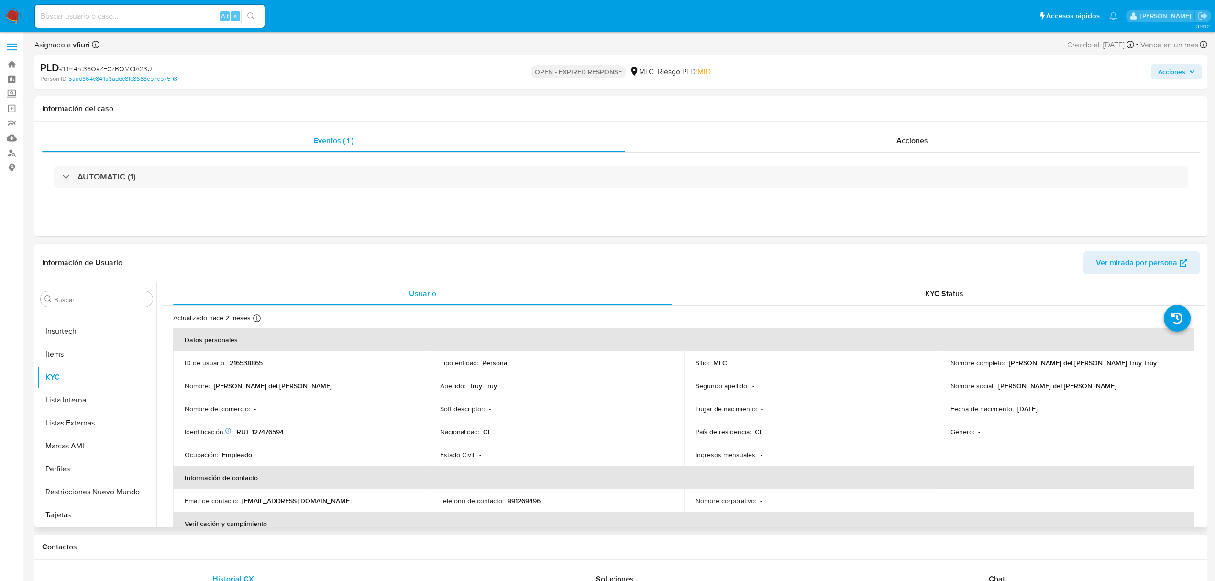
click at [249, 362] on p "216538865" at bounding box center [246, 362] width 33 height 9
copy p "216538865"
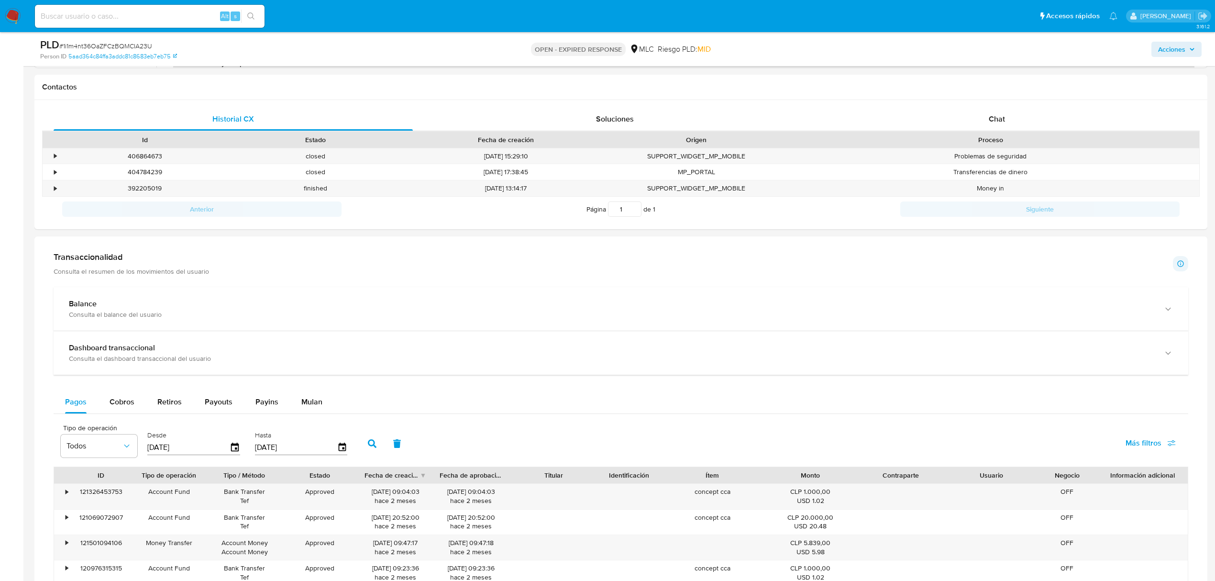
scroll to position [638, 0]
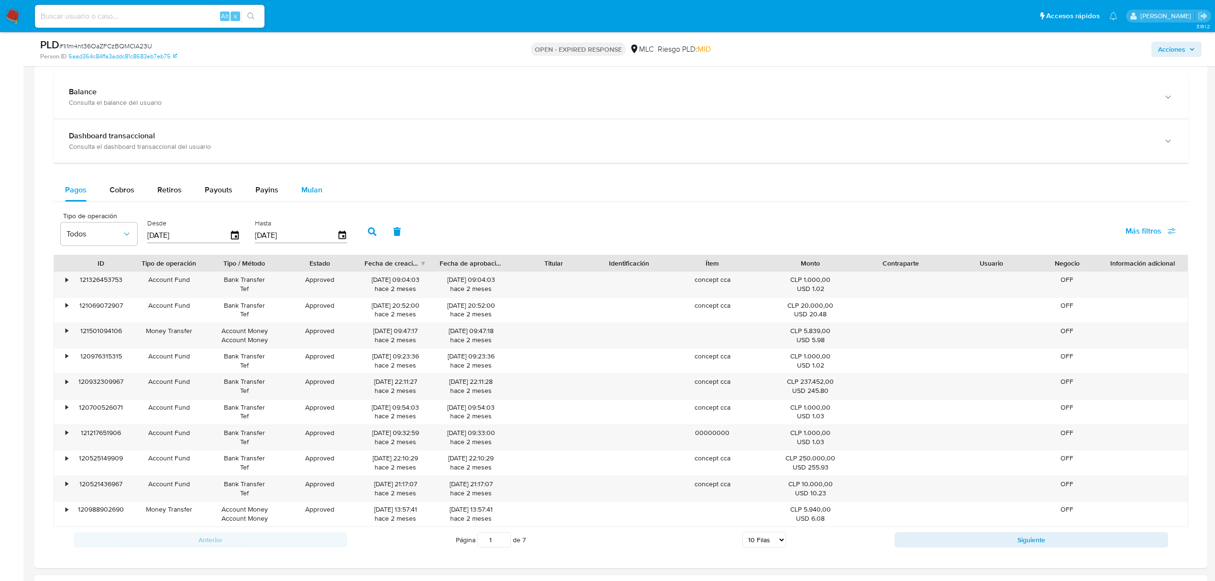
click at [311, 195] on span "Mulan" at bounding box center [311, 189] width 21 height 11
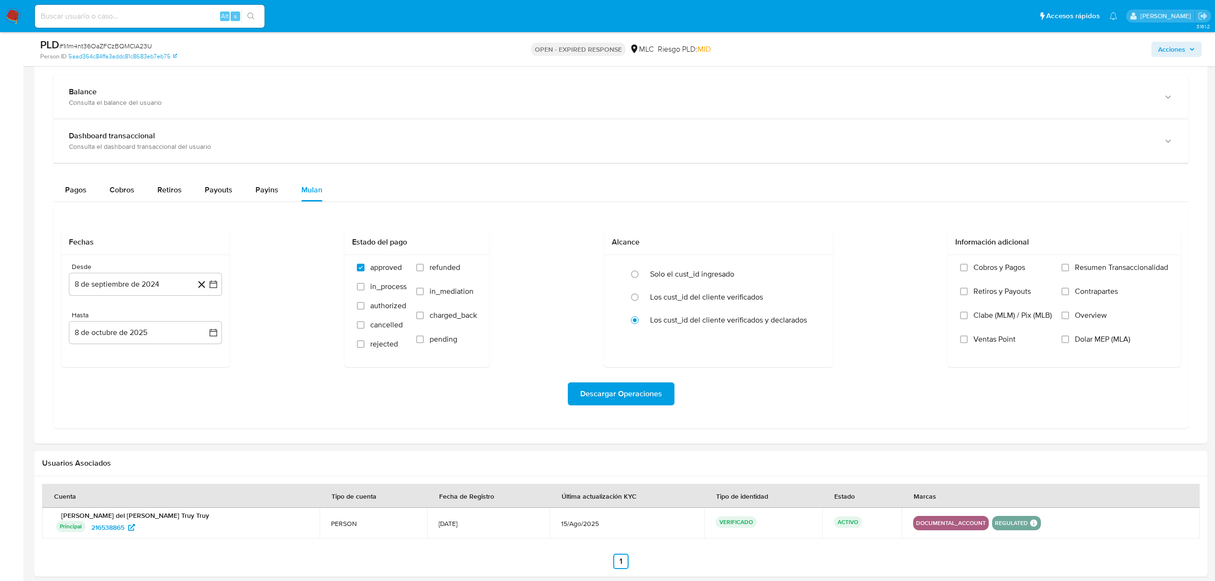
scroll to position [684, 0]
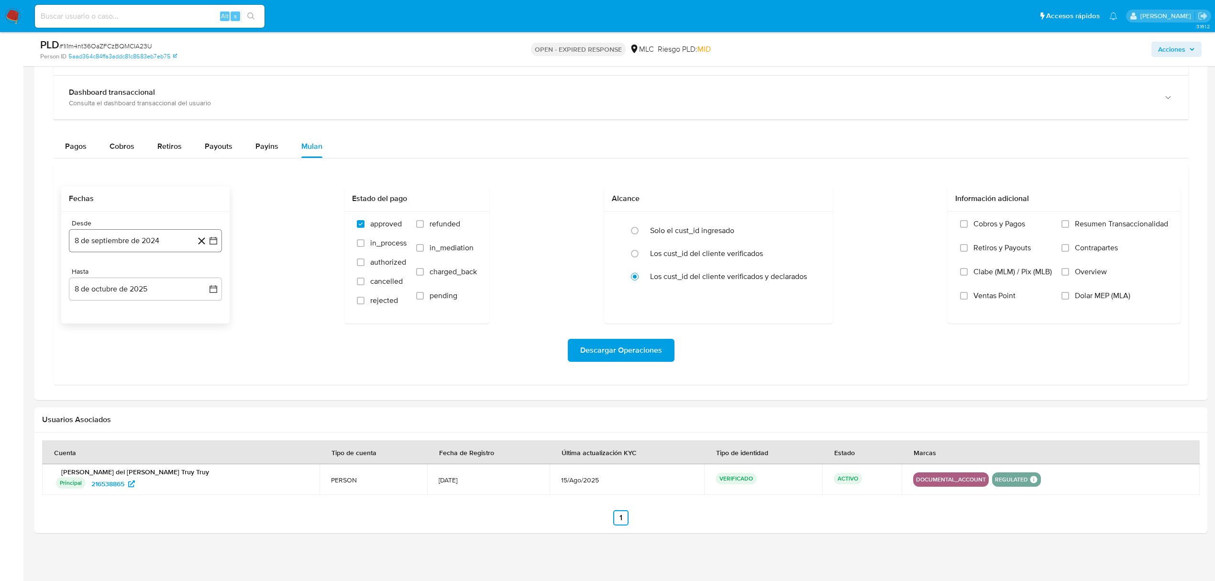
click at [215, 239] on icon "button" at bounding box center [214, 241] width 10 height 10
click at [124, 389] on button "25" at bounding box center [126, 387] width 15 height 15
click at [213, 285] on icon "button" at bounding box center [214, 289] width 10 height 10
click at [84, 327] on icon "Mes anterior" at bounding box center [85, 323] width 11 height 11
click at [123, 412] on button "24" at bounding box center [126, 416] width 15 height 15
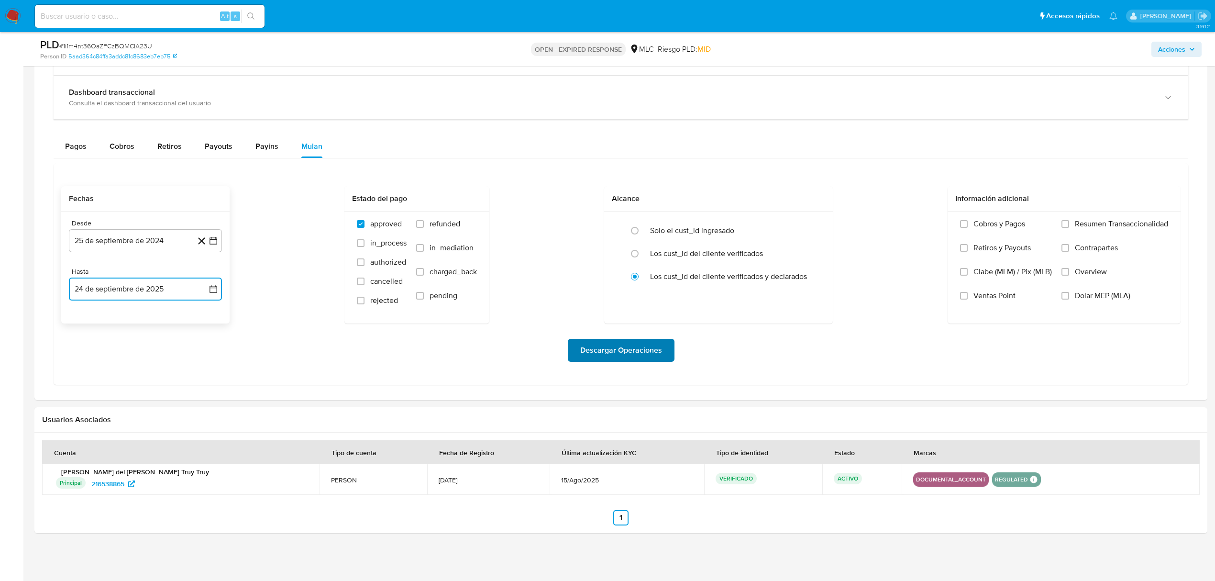
click at [582, 350] on span "Descargar Operaciones" at bounding box center [621, 350] width 82 height 21
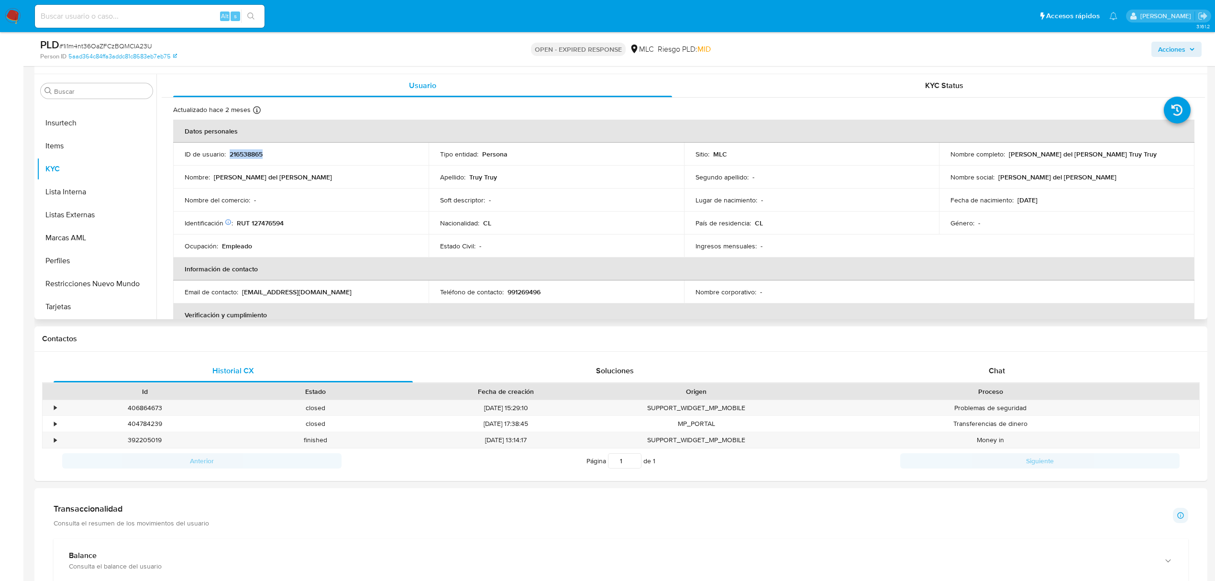
scroll to position [0, 0]
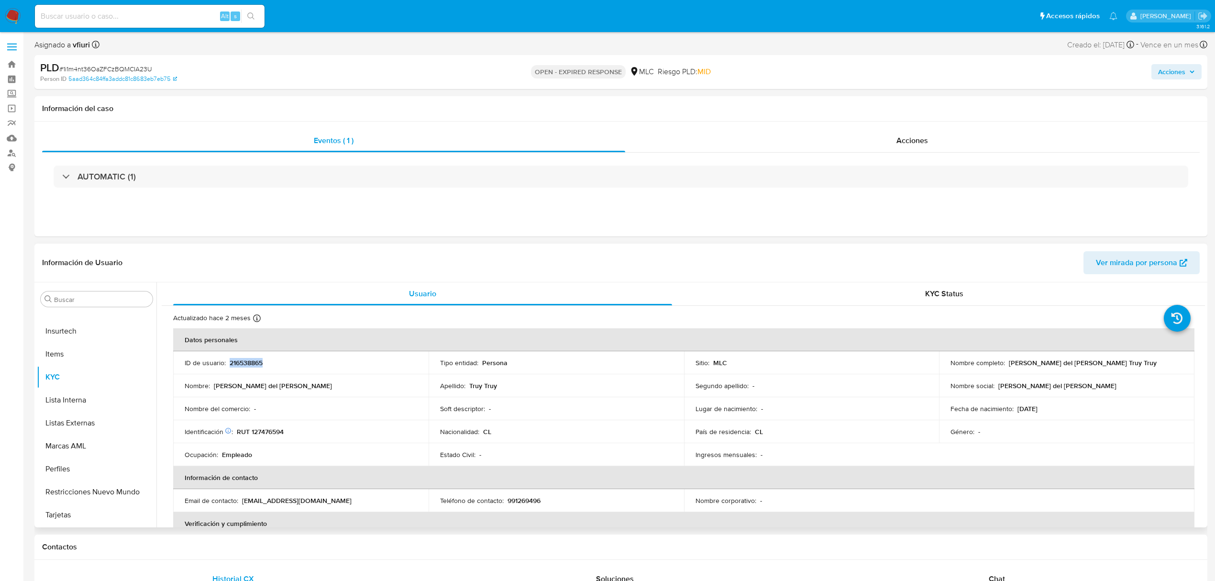
copy p "216538865"
click at [129, 70] on span "# 1i1m4nt36OaZFCzBQMCIA23U" at bounding box center [105, 69] width 93 height 10
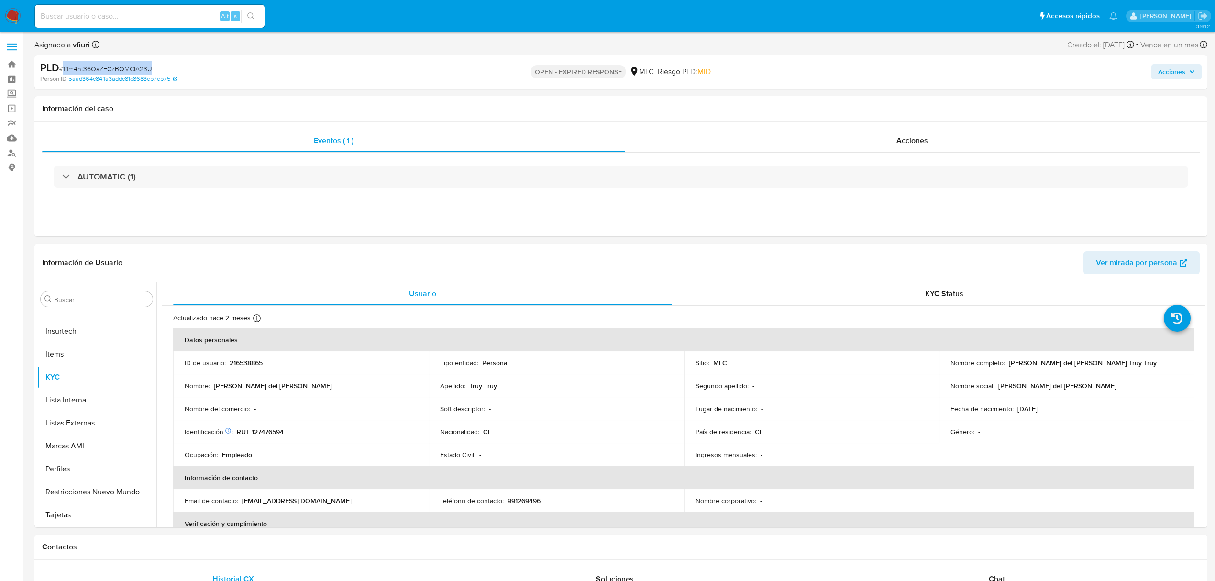
click at [129, 70] on span "# 1i1m4nt36OaZFCzBQMCIA23U" at bounding box center [105, 69] width 93 height 10
copy span "1i1m4nt36OaZFCzBQMCIA23U"
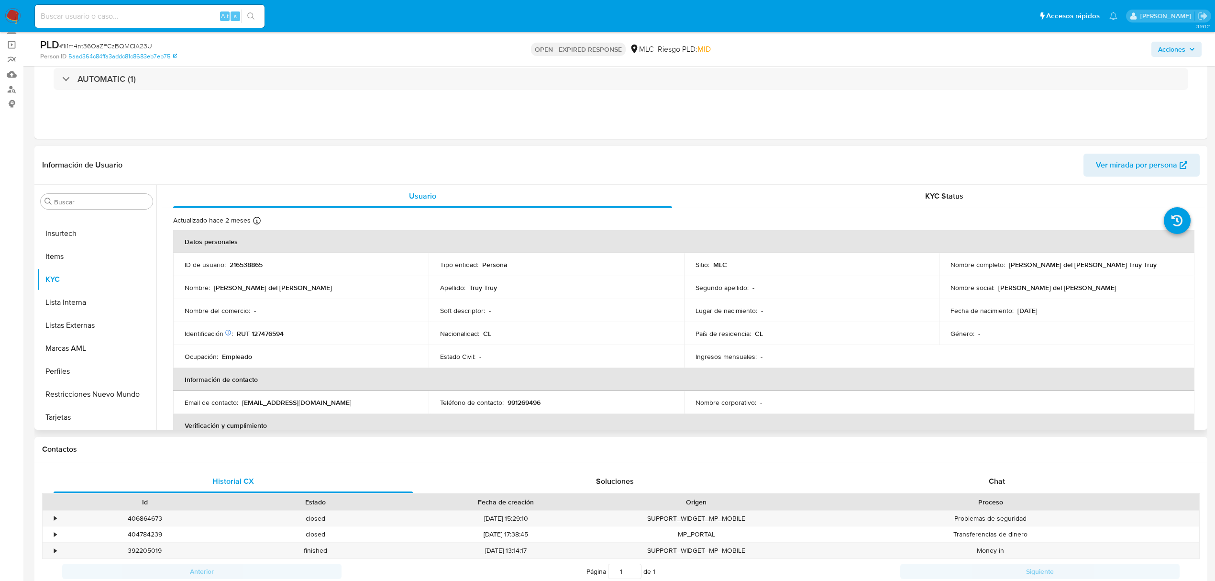
click at [272, 334] on p "RUT 127476594" at bounding box center [260, 333] width 47 height 9
copy p "127476594"
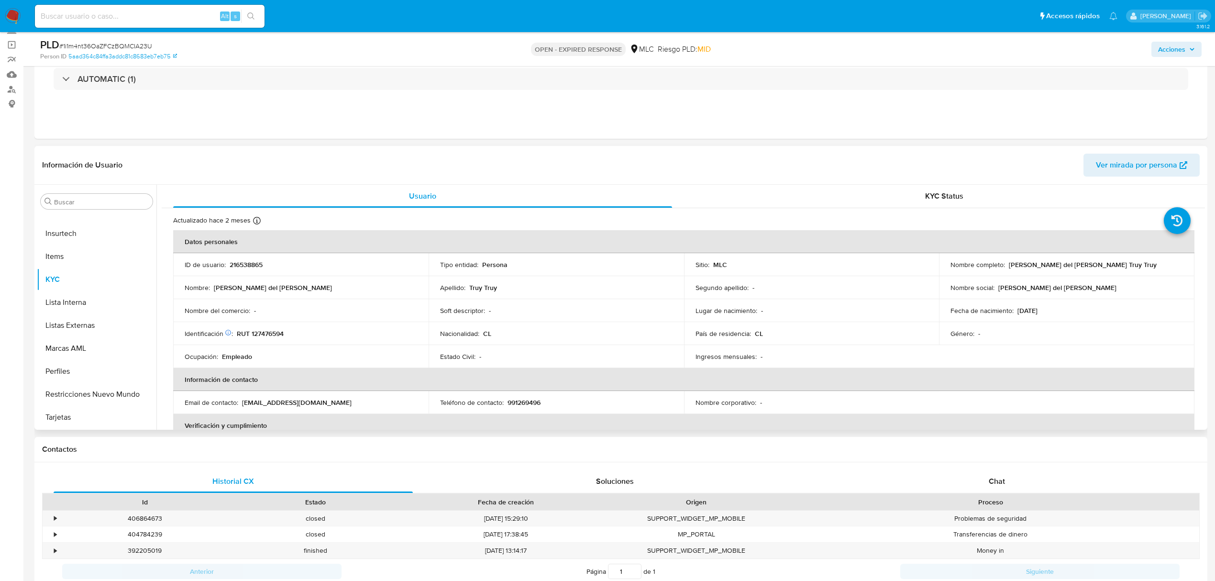
click at [246, 265] on p "216538865" at bounding box center [246, 264] width 33 height 9
copy p "216538865"
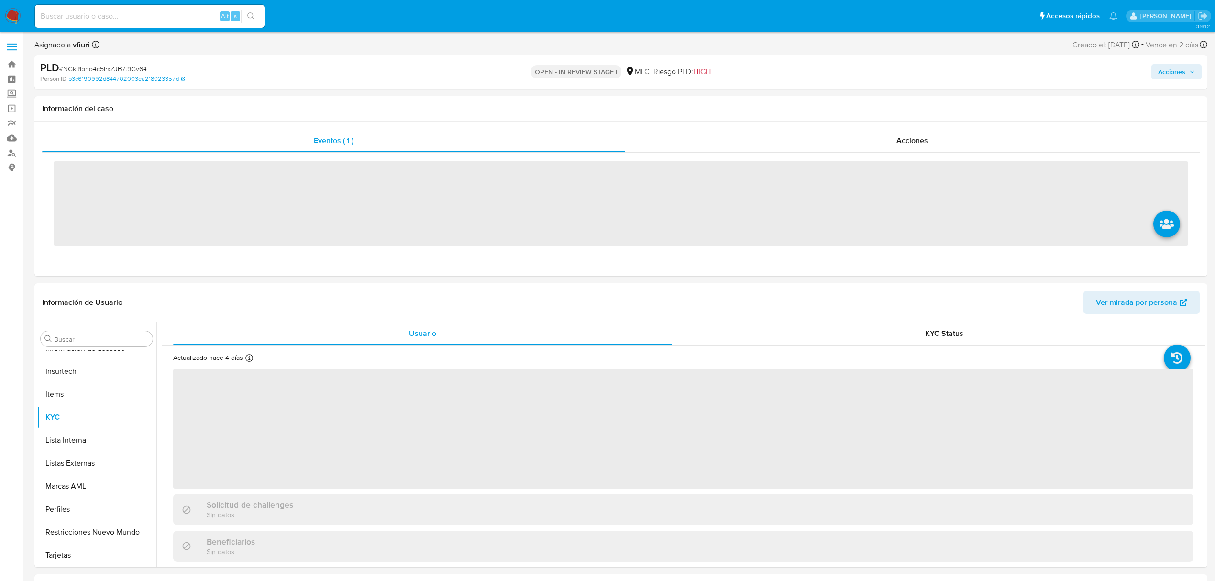
scroll to position [450, 0]
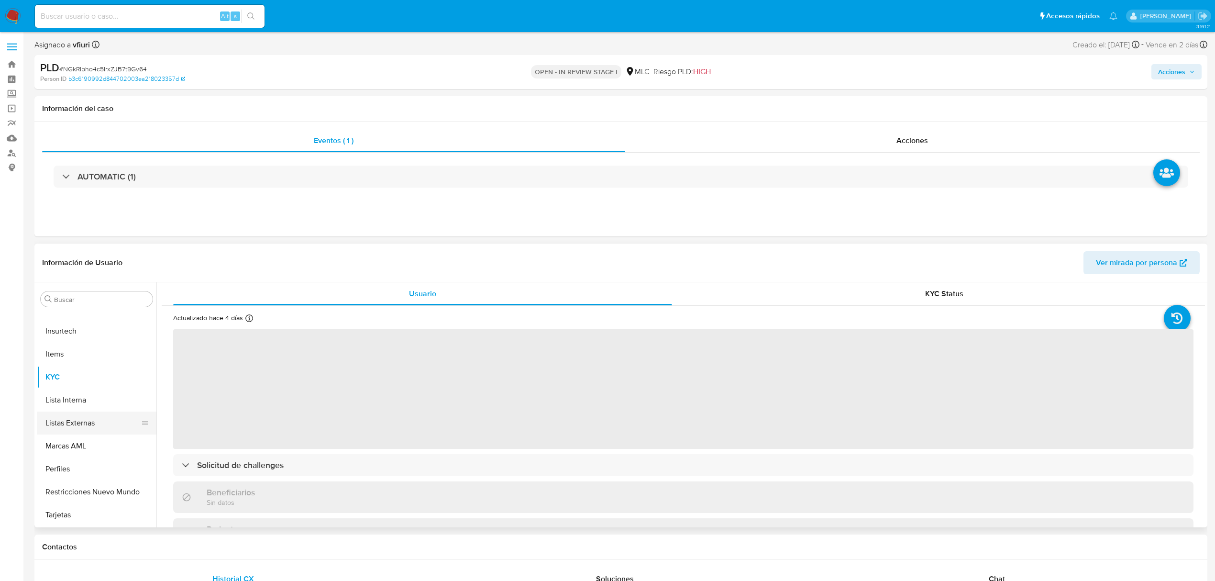
select select "10"
